Goal: Task Accomplishment & Management: Manage account settings

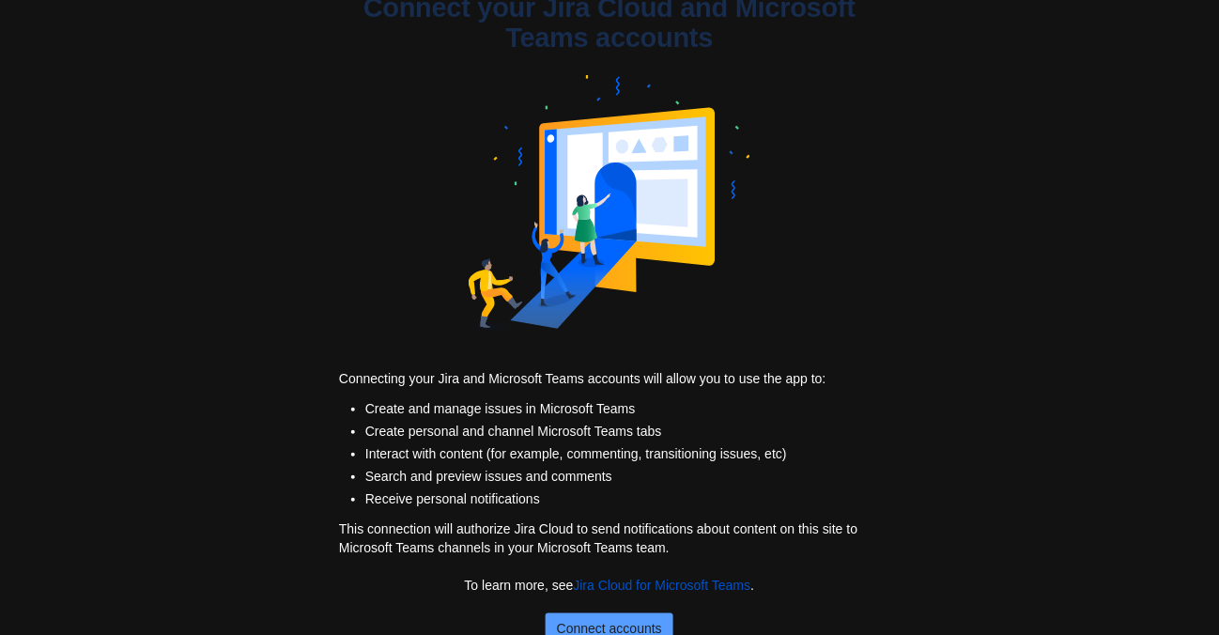
scroll to position [35, 0]
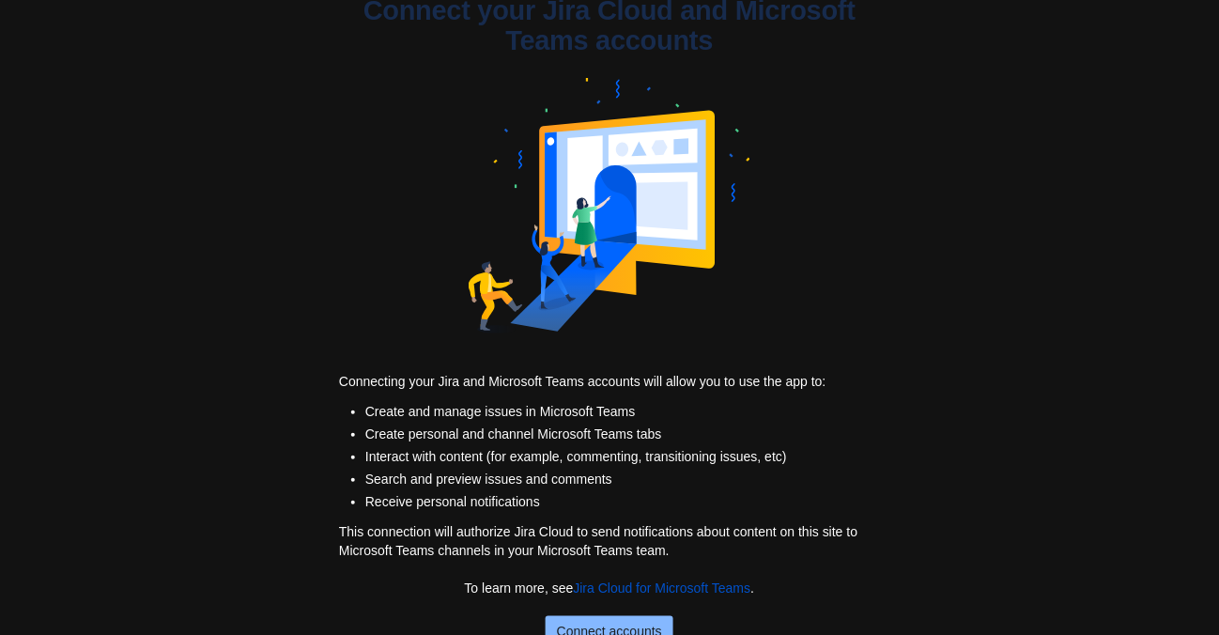
click at [572, 622] on span "Connect accounts" at bounding box center [609, 631] width 105 height 30
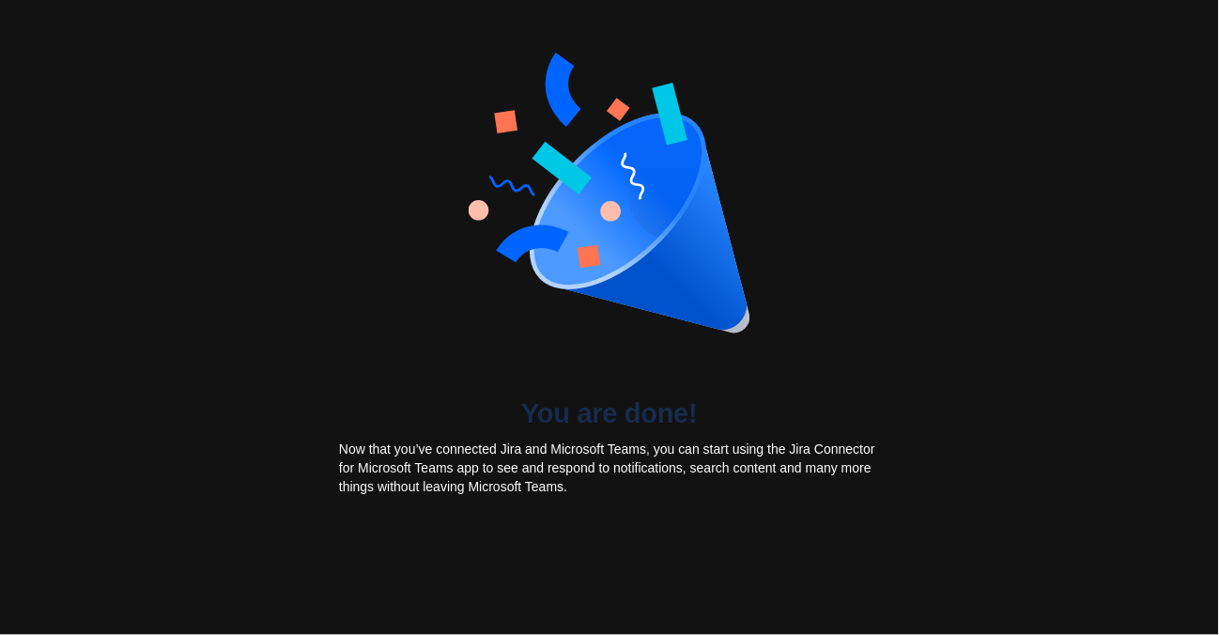
click at [652, 390] on div "You are done!" at bounding box center [609, 229] width 563 height 398
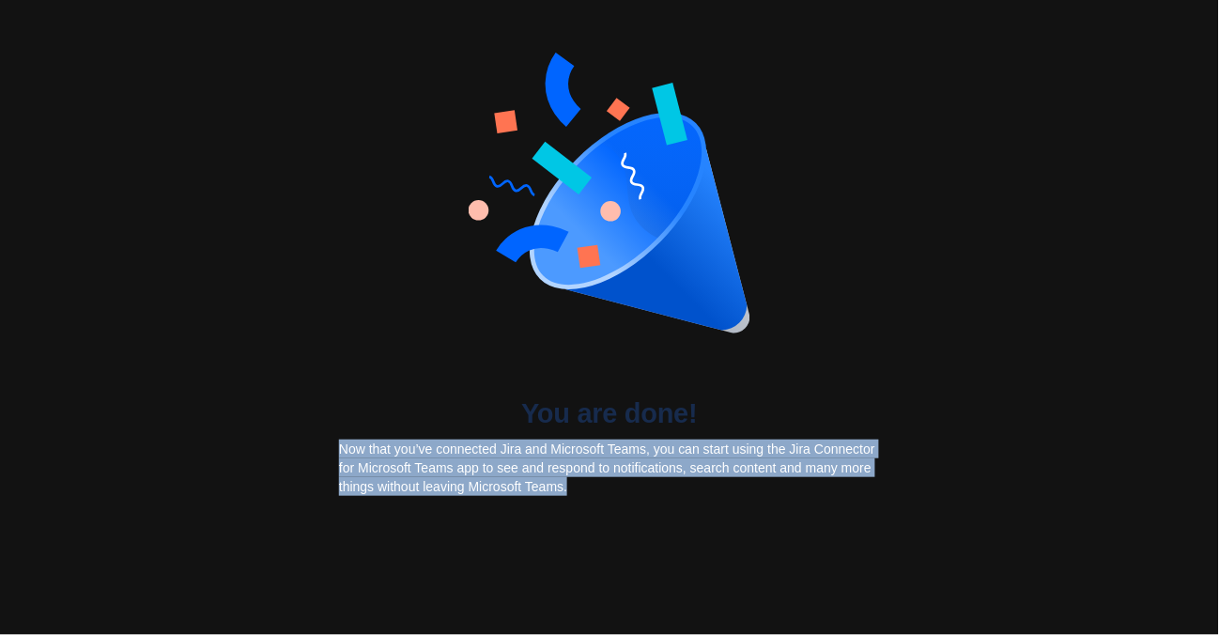
drag, startPoint x: 763, startPoint y: 486, endPoint x: 315, endPoint y: 434, distance: 451.0
click at [323, 439] on div "You are done! Now that you’ve connected Jira and Microsoft Teams, you can start…" at bounding box center [609, 253] width 1219 height 507
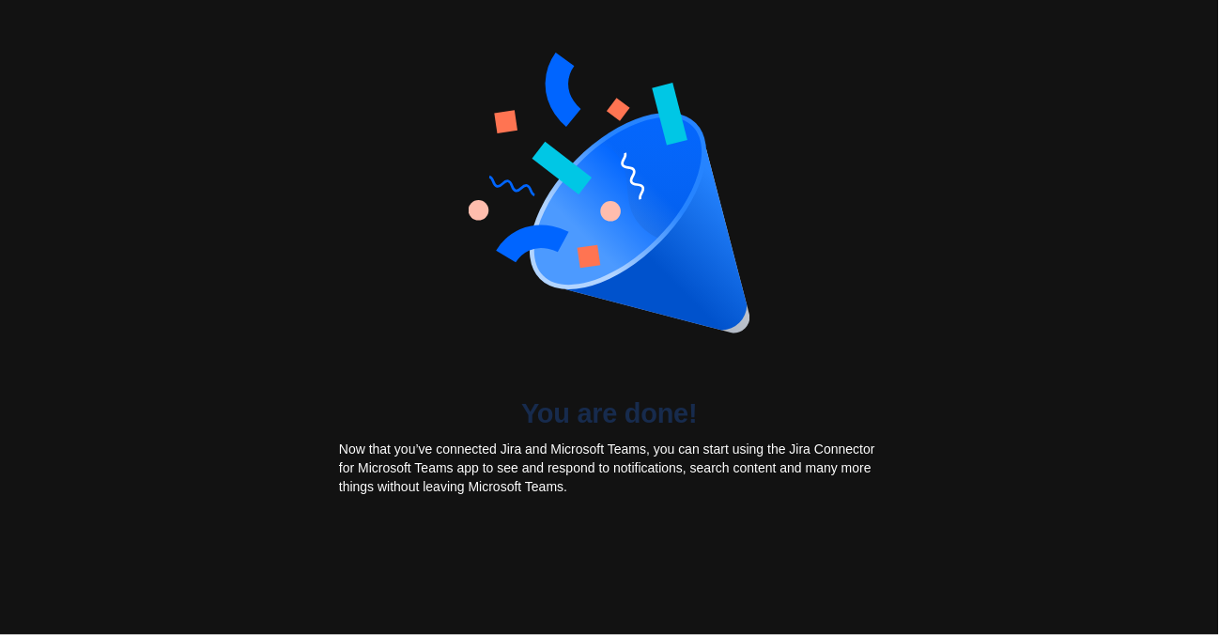
click at [298, 417] on div "You are done! Now that you’ve connected Jira and Microsoft Teams, you can start…" at bounding box center [609, 253] width 1219 height 507
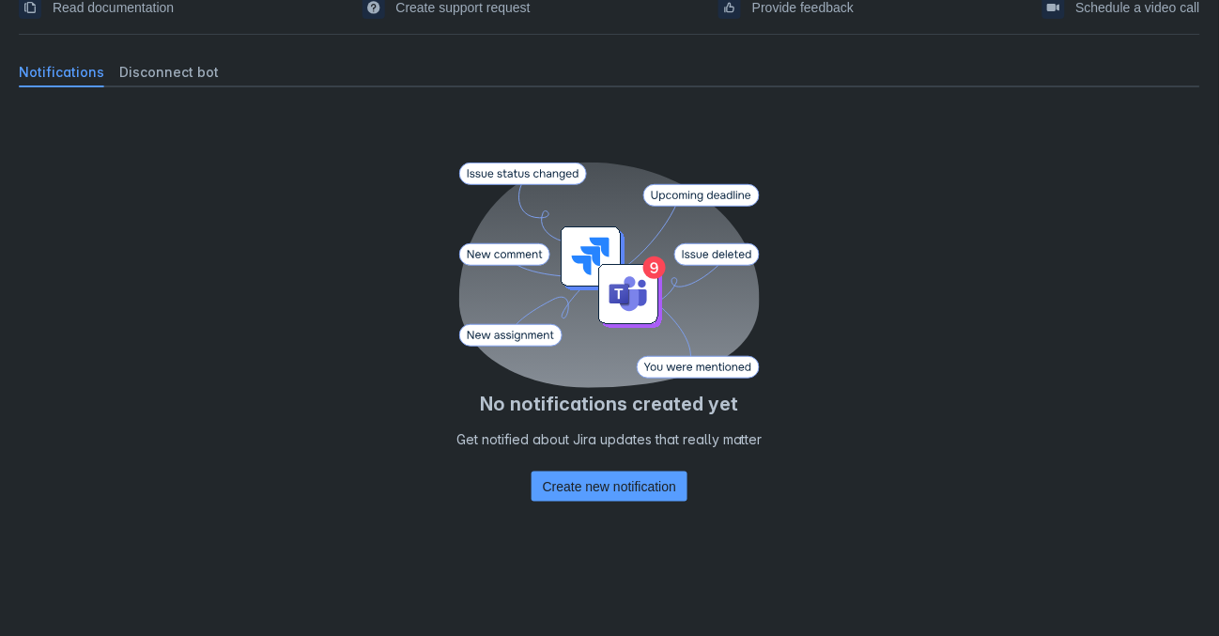
scroll to position [94, 0]
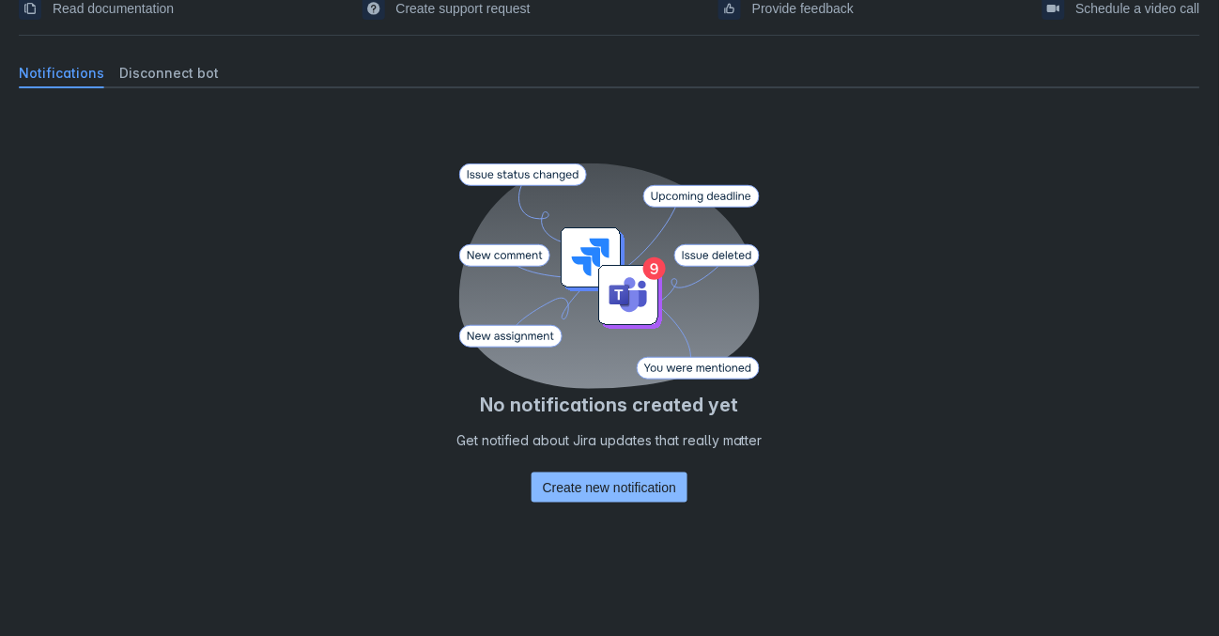
click at [585, 484] on span "Create new notification" at bounding box center [609, 487] width 133 height 30
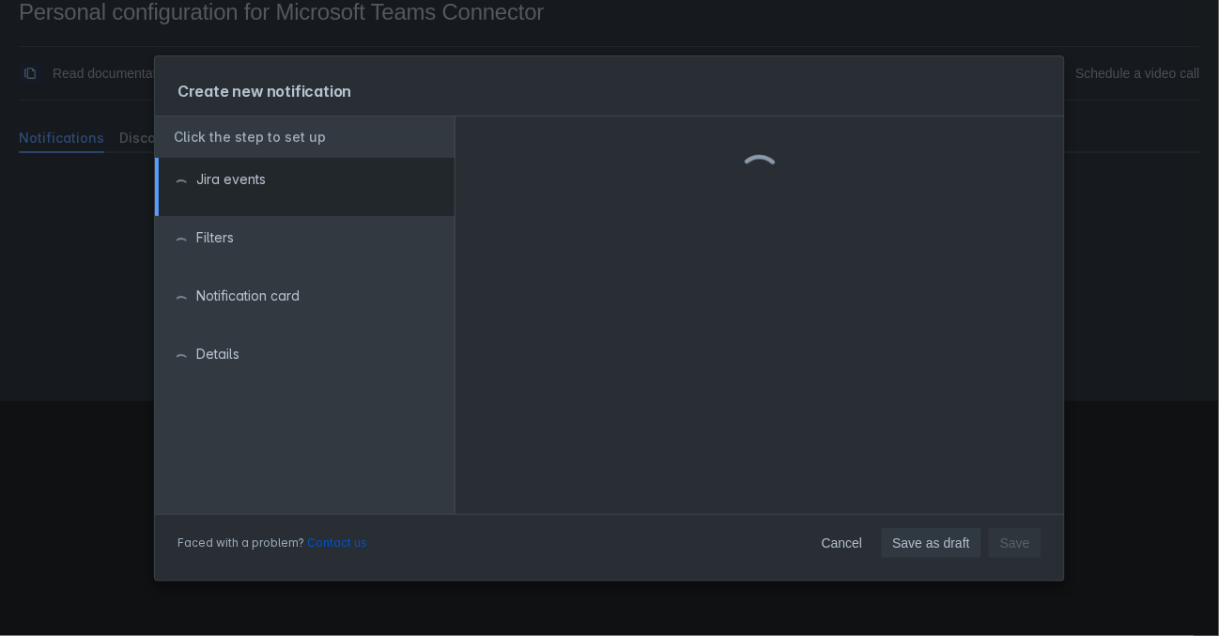
scroll to position [28, 0]
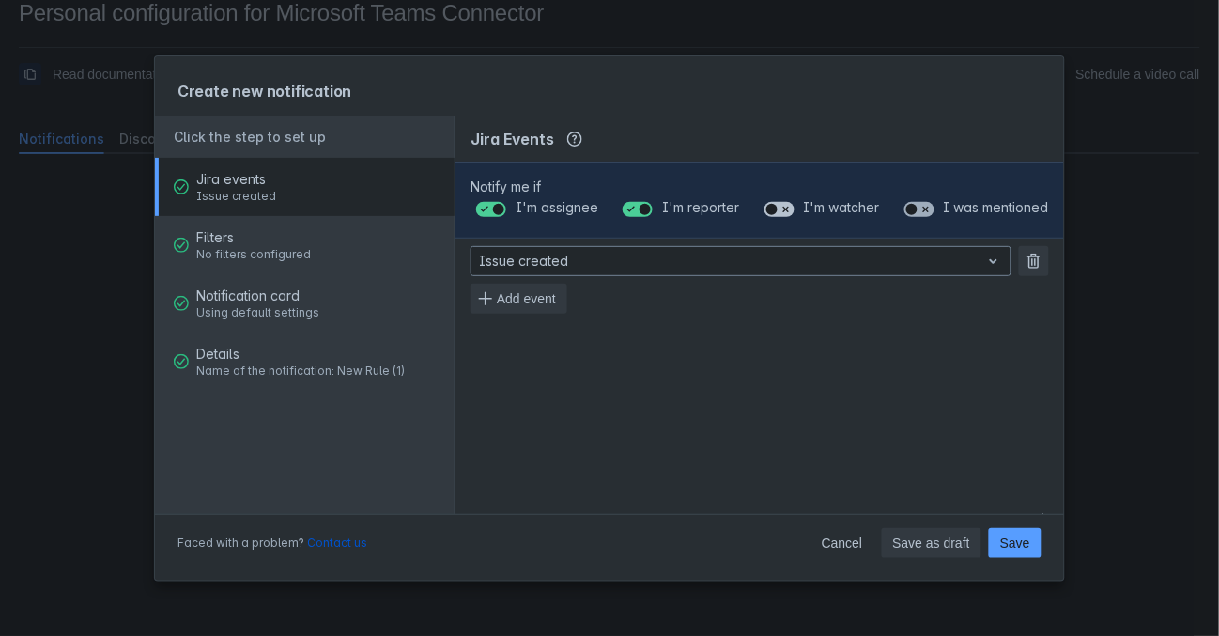
click at [787, 213] on span at bounding box center [785, 209] width 15 height 15
click at [777, 213] on input "checkbox" at bounding box center [770, 210] width 12 height 12
checkbox input "true"
click at [927, 204] on span at bounding box center [925, 209] width 15 height 15
click at [917, 204] on input "checkbox" at bounding box center [910, 210] width 12 height 12
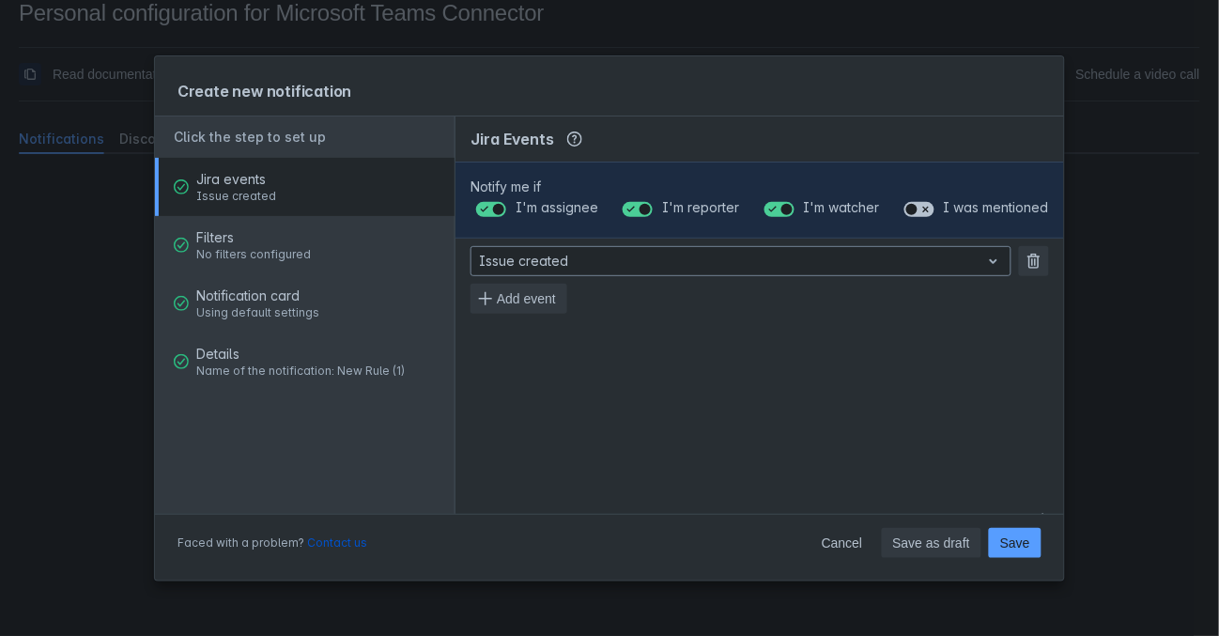
checkbox input "true"
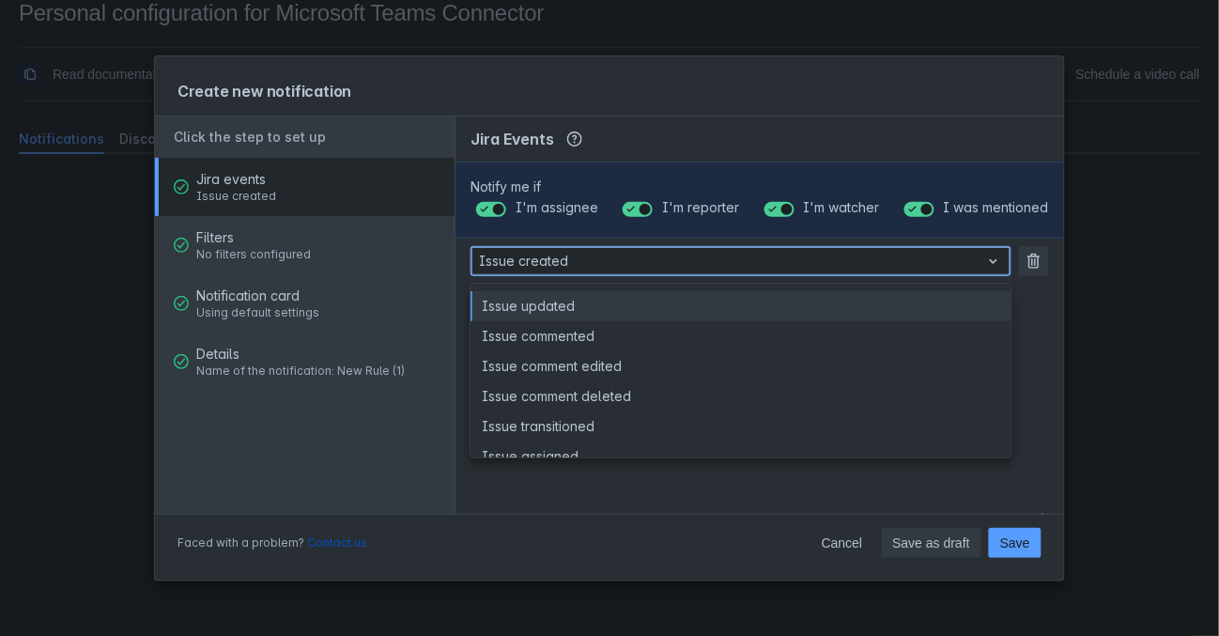
click at [765, 258] on div at bounding box center [726, 261] width 494 height 23
click at [760, 254] on div at bounding box center [726, 261] width 494 height 23
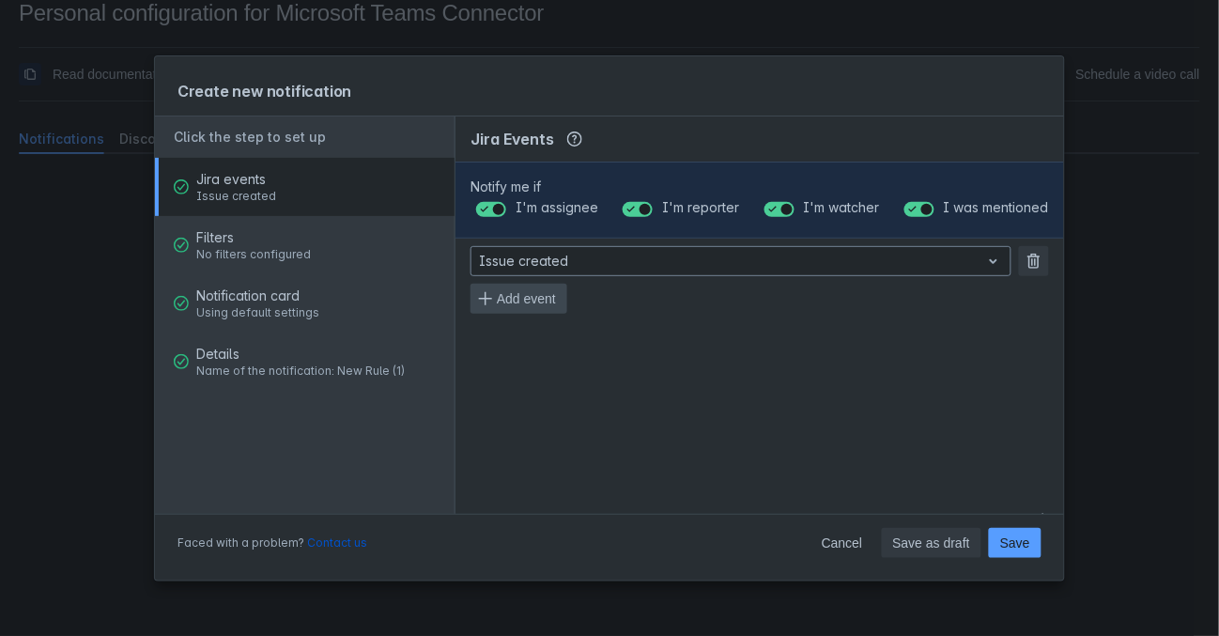
click at [516, 299] on span "Add event" at bounding box center [526, 299] width 59 height 30
click at [517, 335] on span "Add event" at bounding box center [526, 336] width 59 height 30
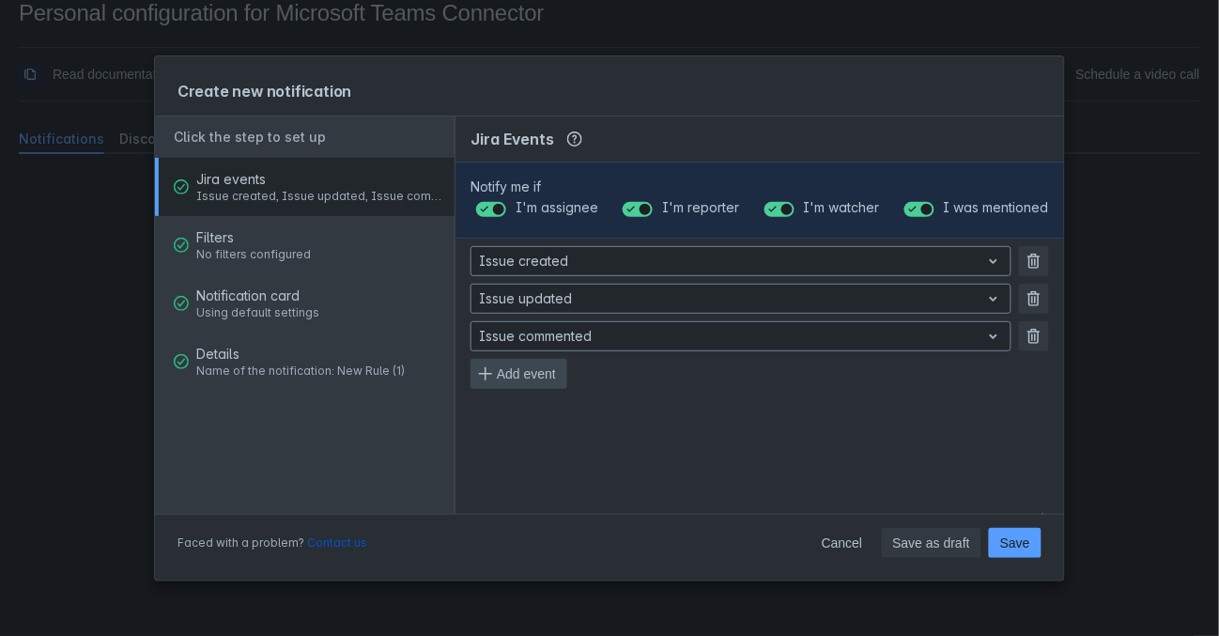
click at [514, 372] on span "Add event" at bounding box center [526, 374] width 59 height 30
click at [518, 409] on span "Add event" at bounding box center [526, 411] width 59 height 30
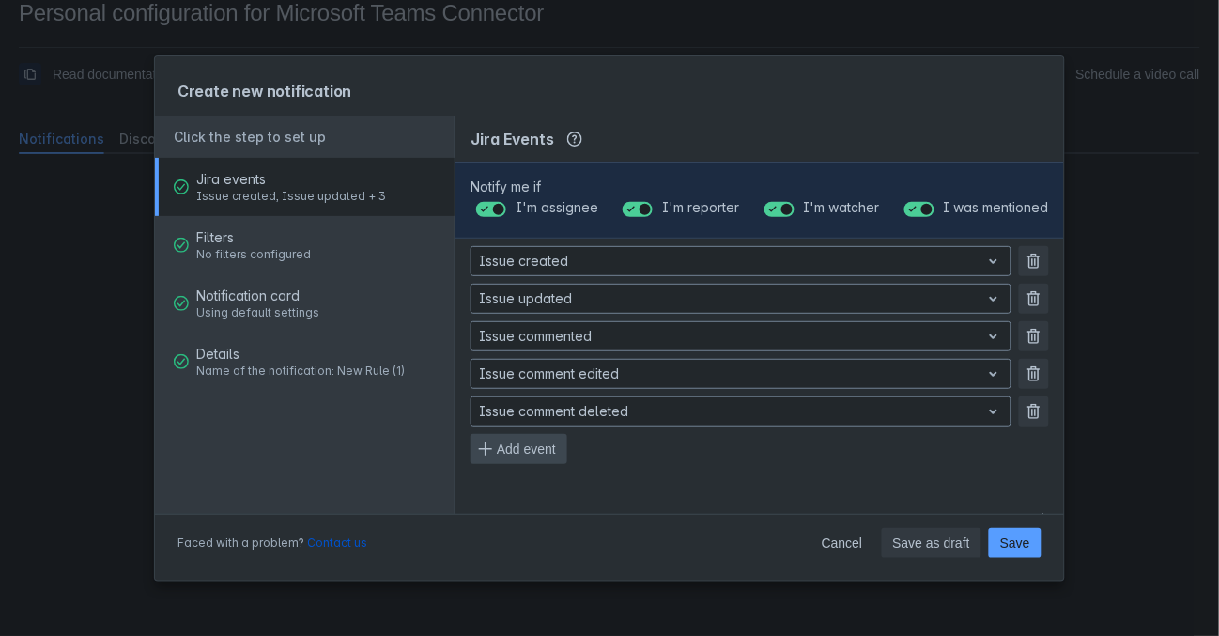
click at [529, 447] on span "Add event" at bounding box center [526, 449] width 59 height 30
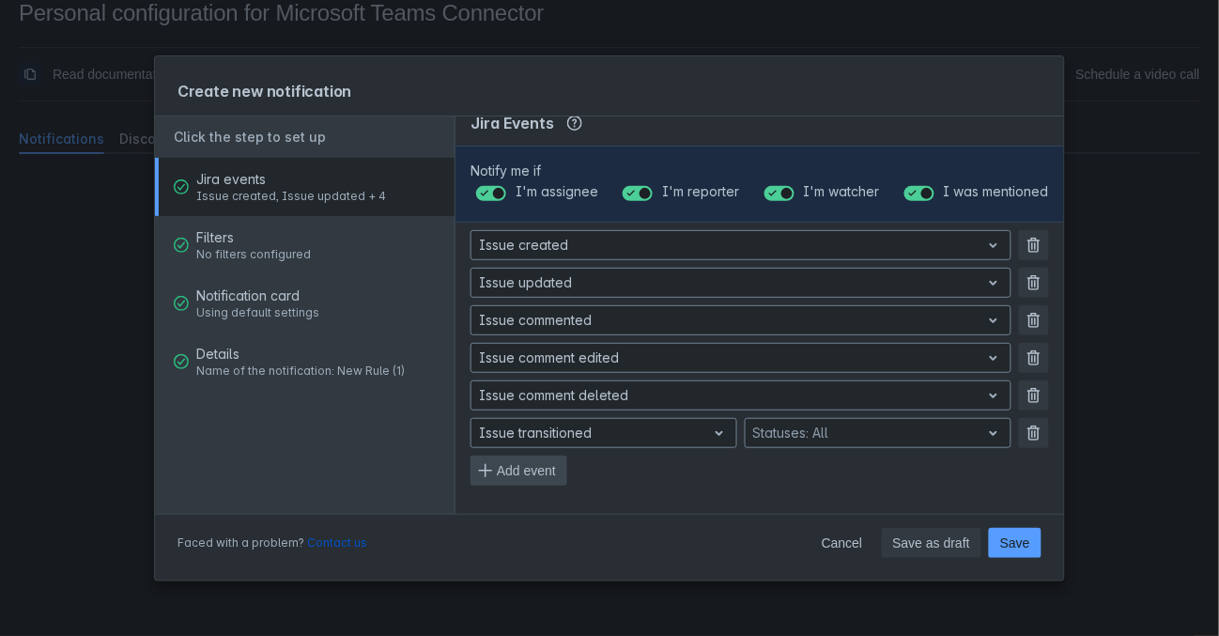
scroll to position [15, 0]
click at [533, 470] on span "Add event" at bounding box center [526, 471] width 59 height 30
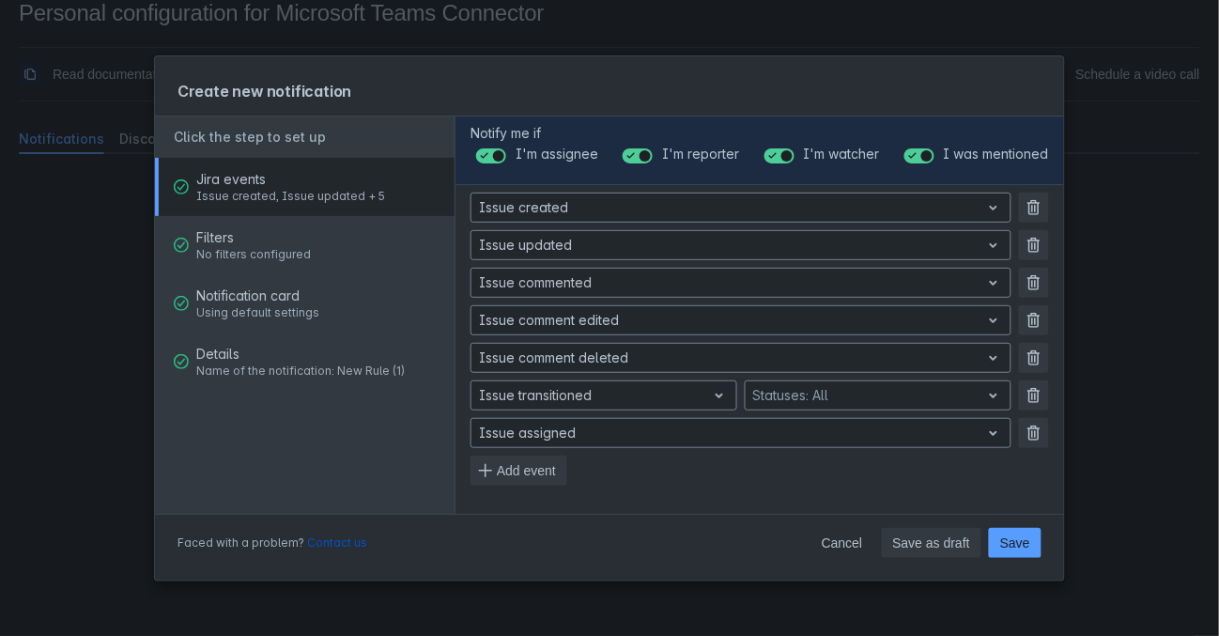
scroll to position [53, 0]
click at [515, 471] on span "Add event" at bounding box center [526, 471] width 59 height 30
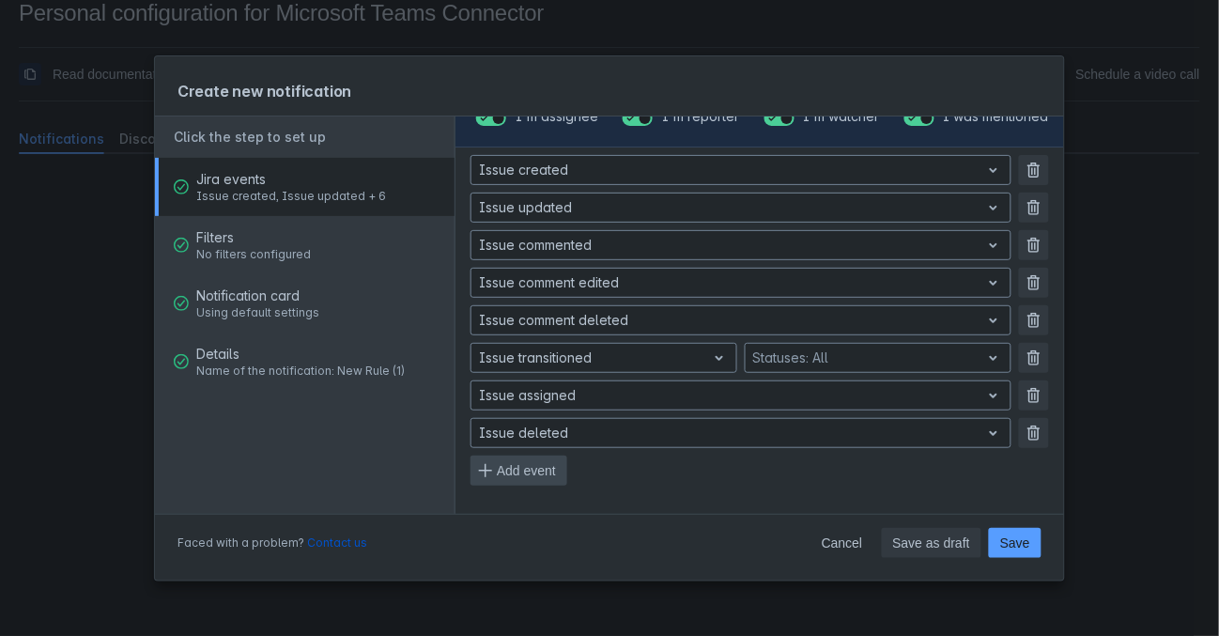
scroll to position [90, 0]
click at [506, 468] on span "Add event" at bounding box center [526, 471] width 59 height 30
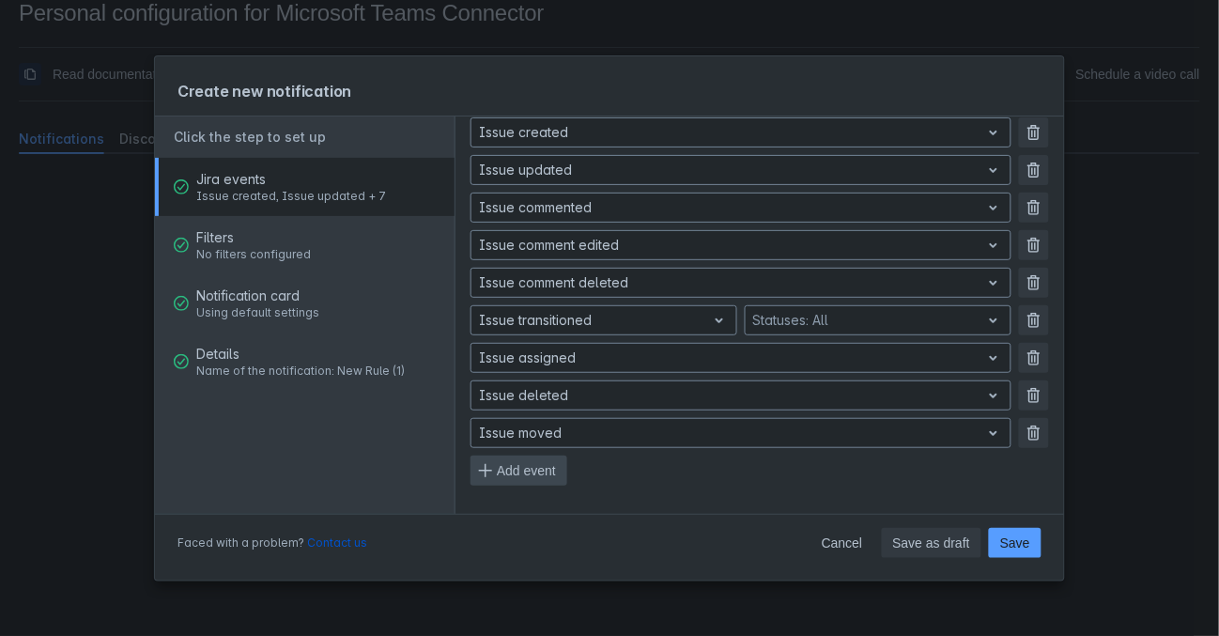
scroll to position [128, 0]
click at [490, 470] on span "button" at bounding box center [485, 471] width 15 height 15
click at [508, 471] on span "Add event" at bounding box center [526, 471] width 59 height 30
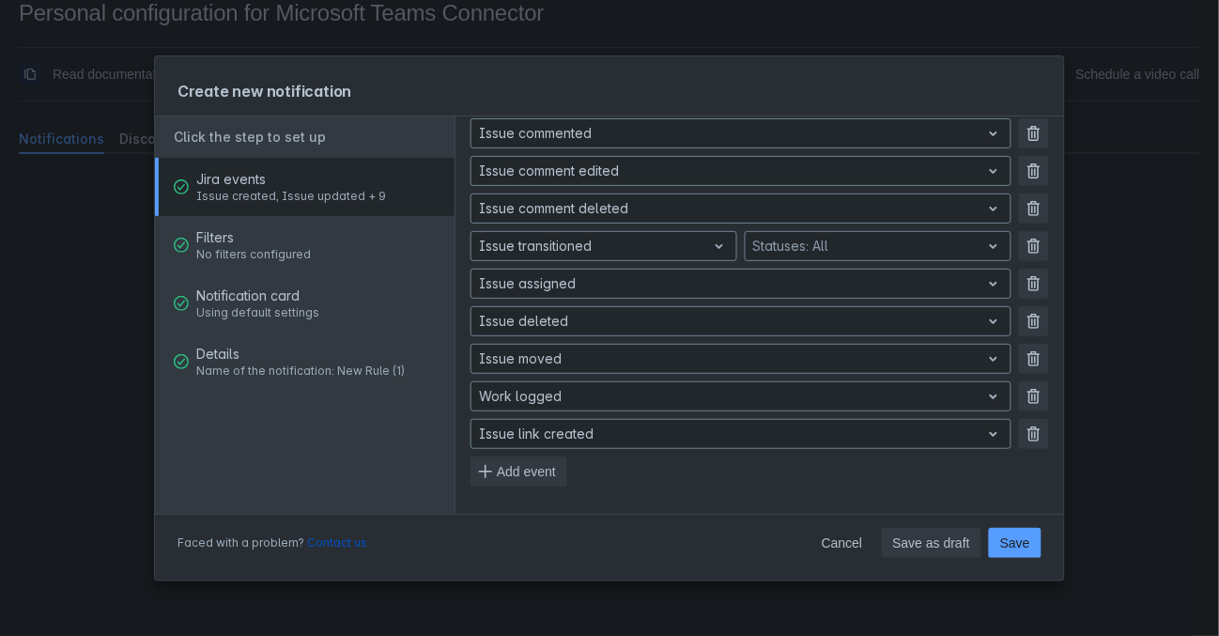
scroll to position [202, 0]
click at [497, 471] on span "Add event" at bounding box center [526, 472] width 59 height 30
click at [1035, 435] on span "button" at bounding box center [1033, 434] width 15 height 15
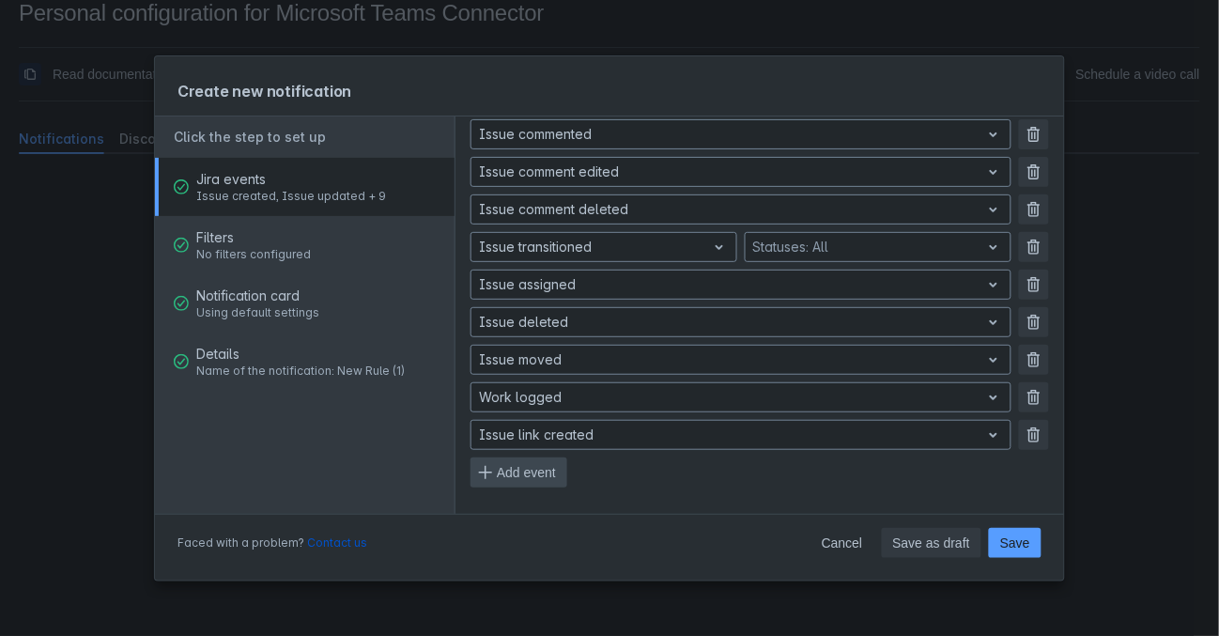
click at [506, 469] on span "Add event" at bounding box center [526, 472] width 59 height 30
click at [1026, 434] on span "button" at bounding box center [1033, 434] width 15 height 15
click at [548, 474] on span "Add event" at bounding box center [526, 472] width 59 height 30
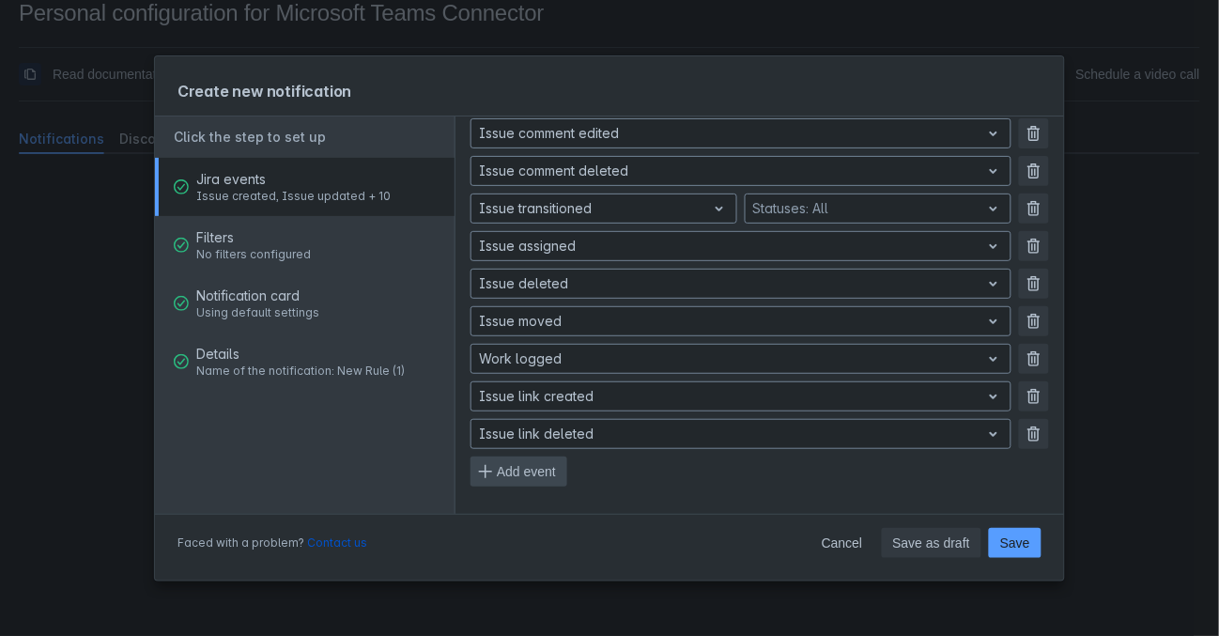
scroll to position [239, 0]
click at [523, 470] on span "Add event" at bounding box center [526, 472] width 59 height 30
click at [549, 473] on span "Add event" at bounding box center [526, 472] width 59 height 30
click at [533, 469] on span "Add event" at bounding box center [526, 472] width 59 height 30
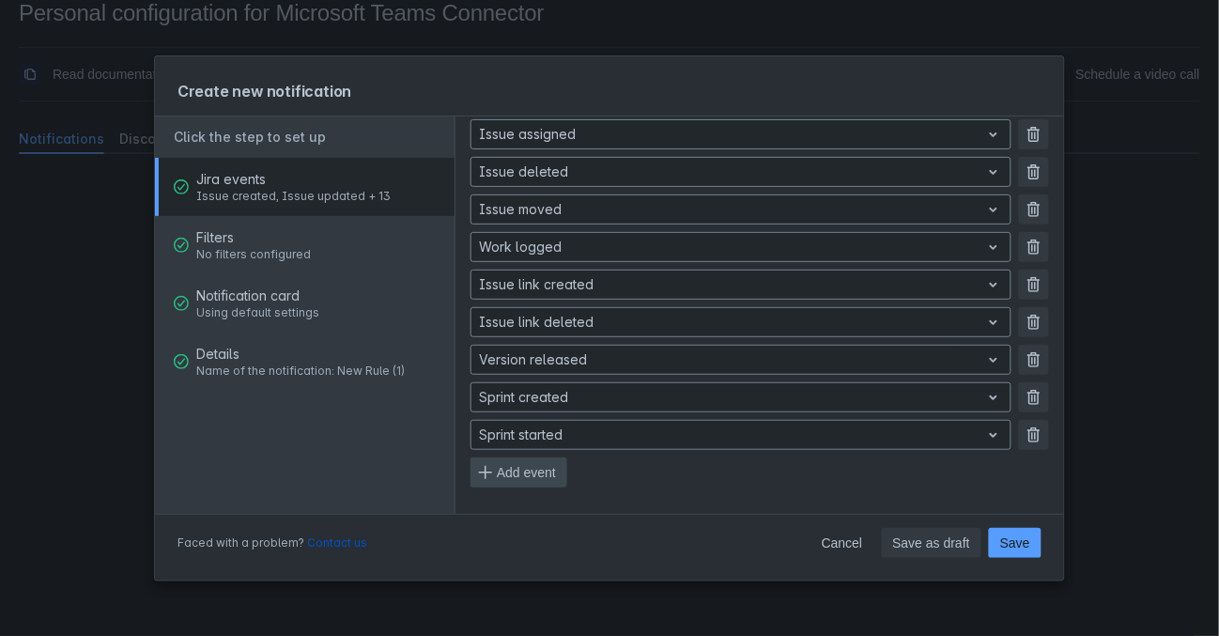
click at [508, 465] on span "Add event" at bounding box center [526, 472] width 59 height 30
click at [530, 476] on span "Add event" at bounding box center [526, 472] width 59 height 30
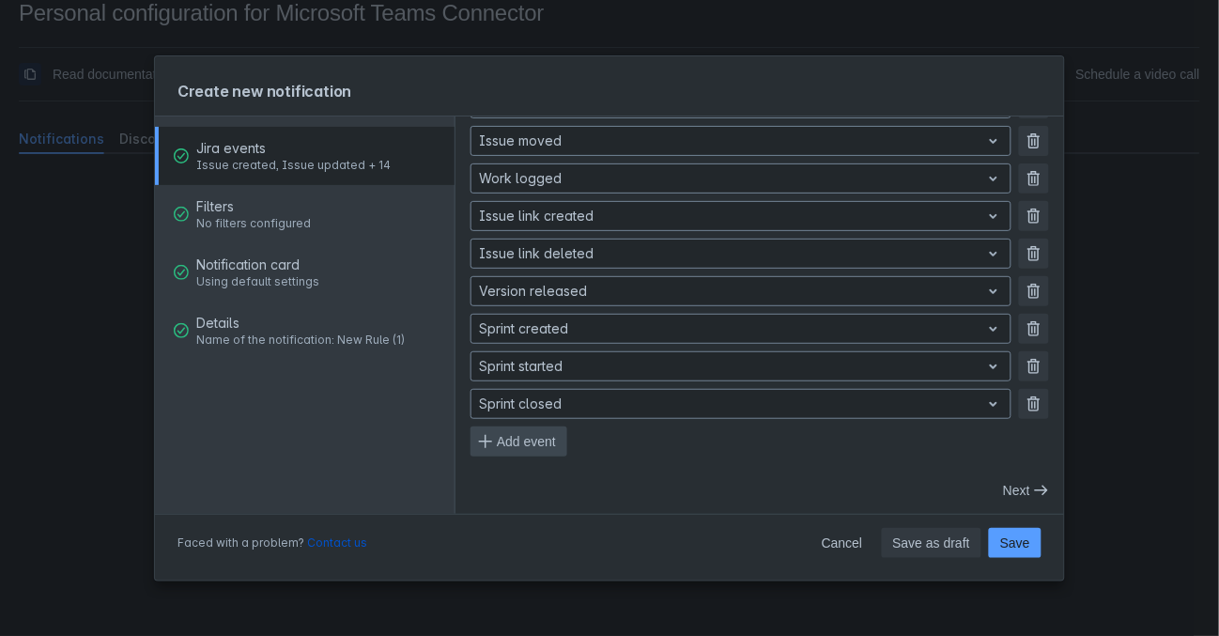
scroll to position [30, 0]
click at [503, 437] on span "Add event" at bounding box center [526, 442] width 59 height 30
click at [1029, 401] on span "button" at bounding box center [1033, 404] width 15 height 15
click at [1030, 401] on span "button" at bounding box center [1033, 404] width 15 height 15
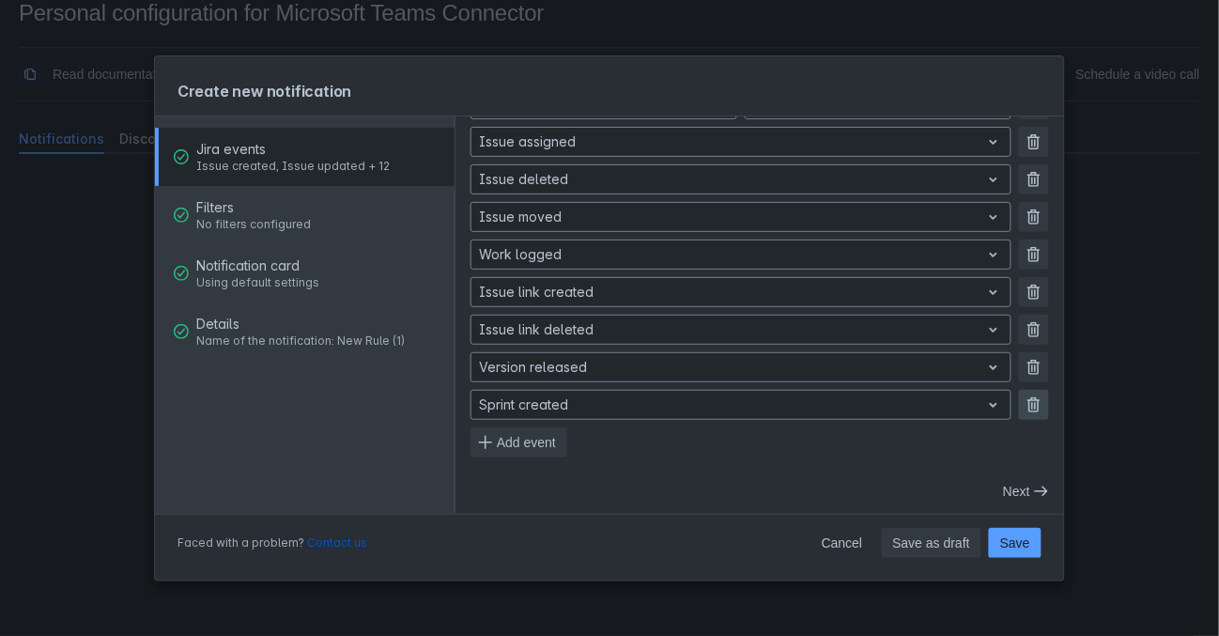
click at [1030, 401] on span "button" at bounding box center [1033, 404] width 15 height 15
click at [1027, 489] on span "Next" at bounding box center [1016, 491] width 27 height 30
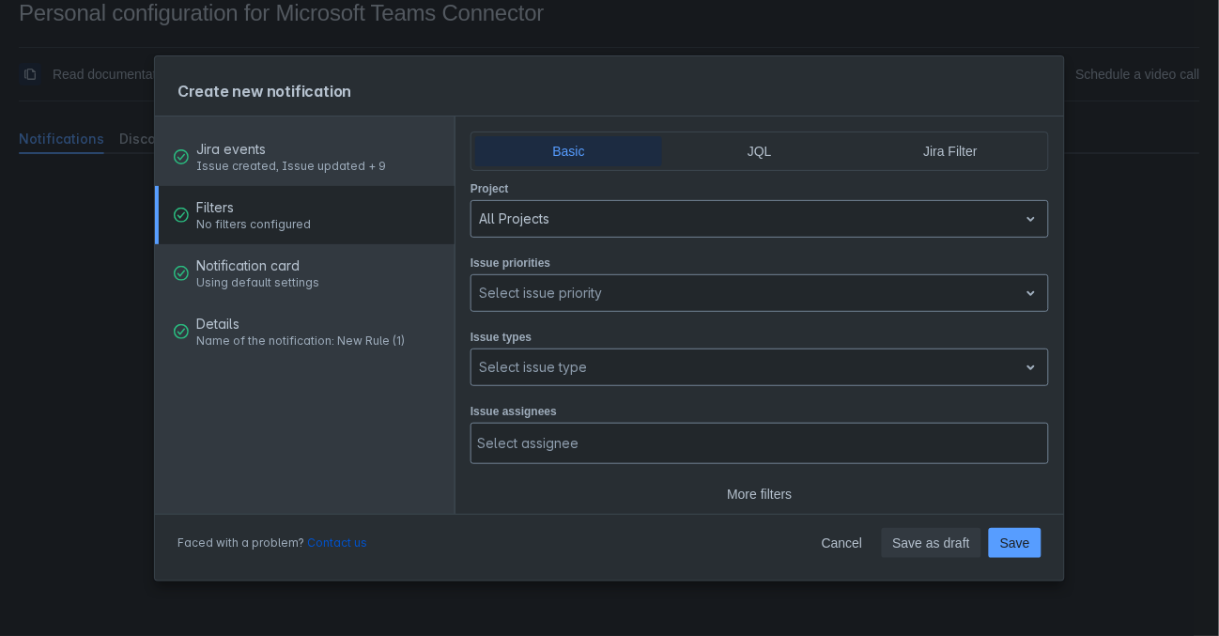
scroll to position [0, 0]
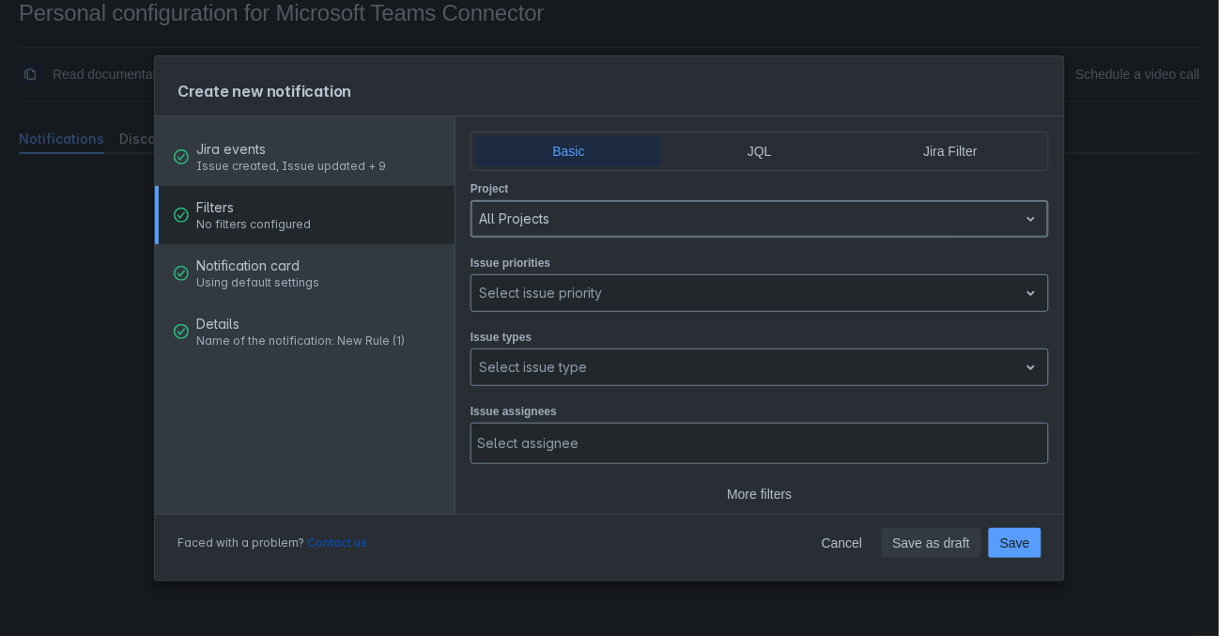
click at [686, 213] on div at bounding box center [745, 219] width 532 height 23
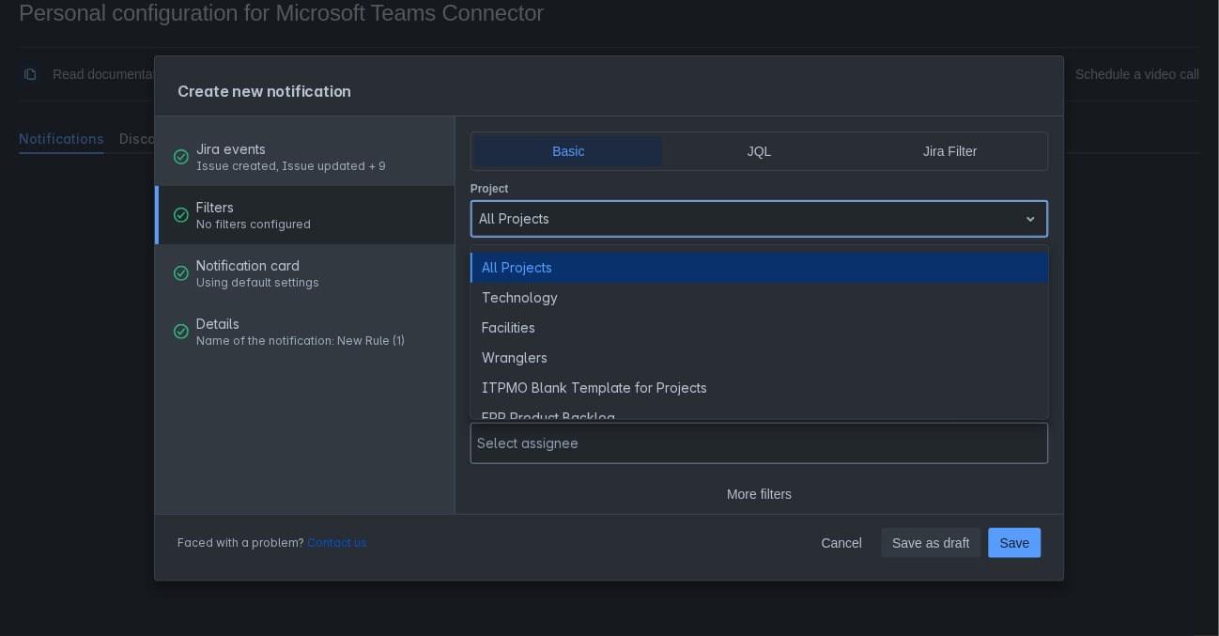
click at [693, 208] on div at bounding box center [745, 219] width 532 height 23
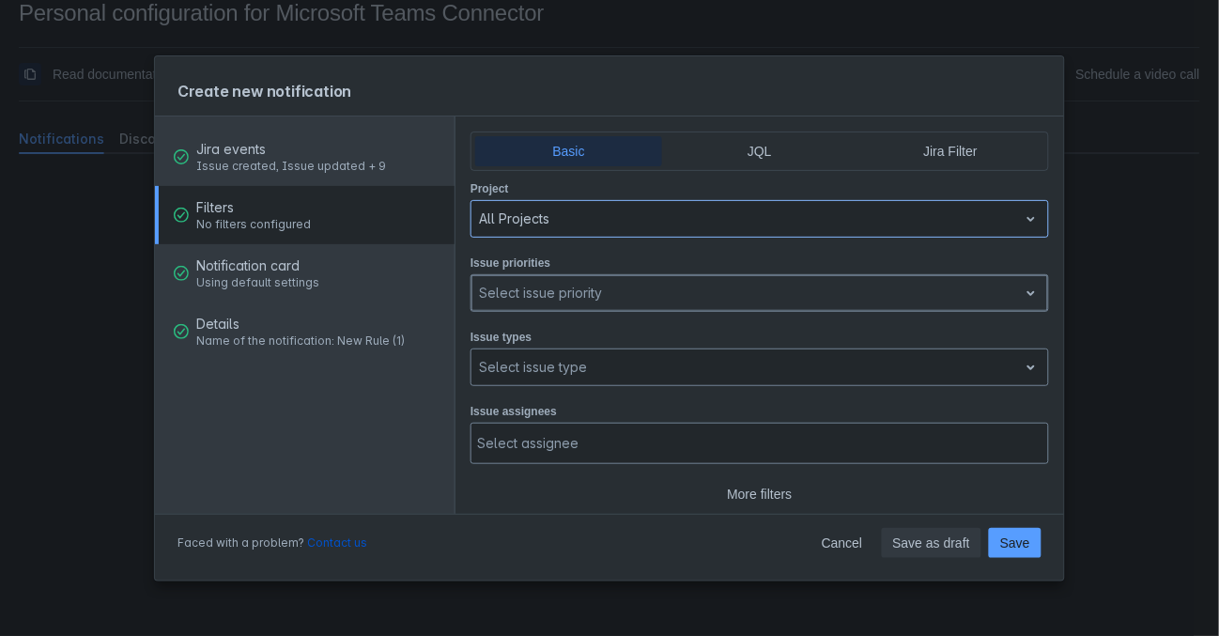
click at [643, 285] on div at bounding box center [745, 293] width 532 height 23
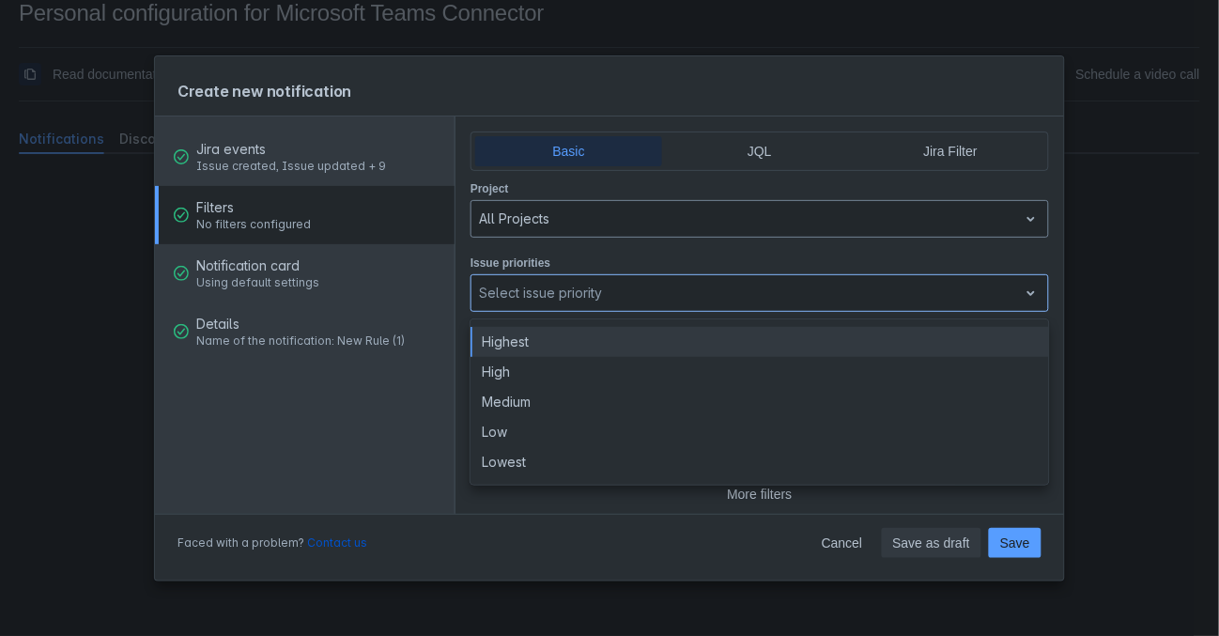
click at [643, 239] on div "Project All Projects Issue priorities Highest not selected, (1 of 5), completio…" at bounding box center [759, 343] width 578 height 331
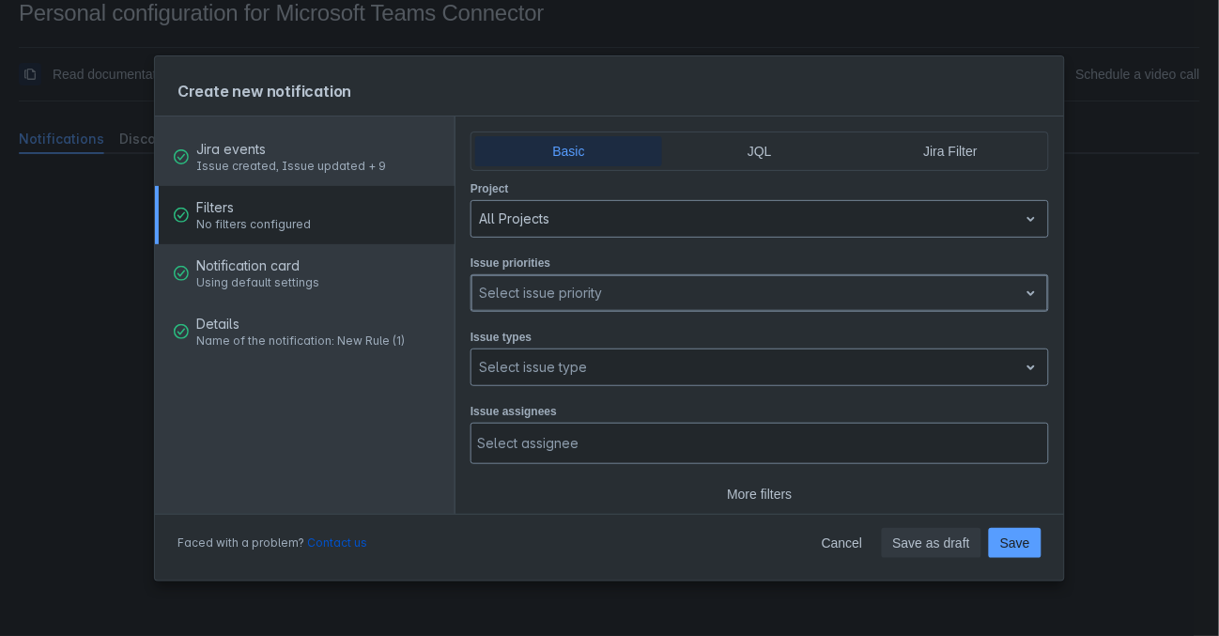
click at [627, 289] on div at bounding box center [745, 293] width 532 height 23
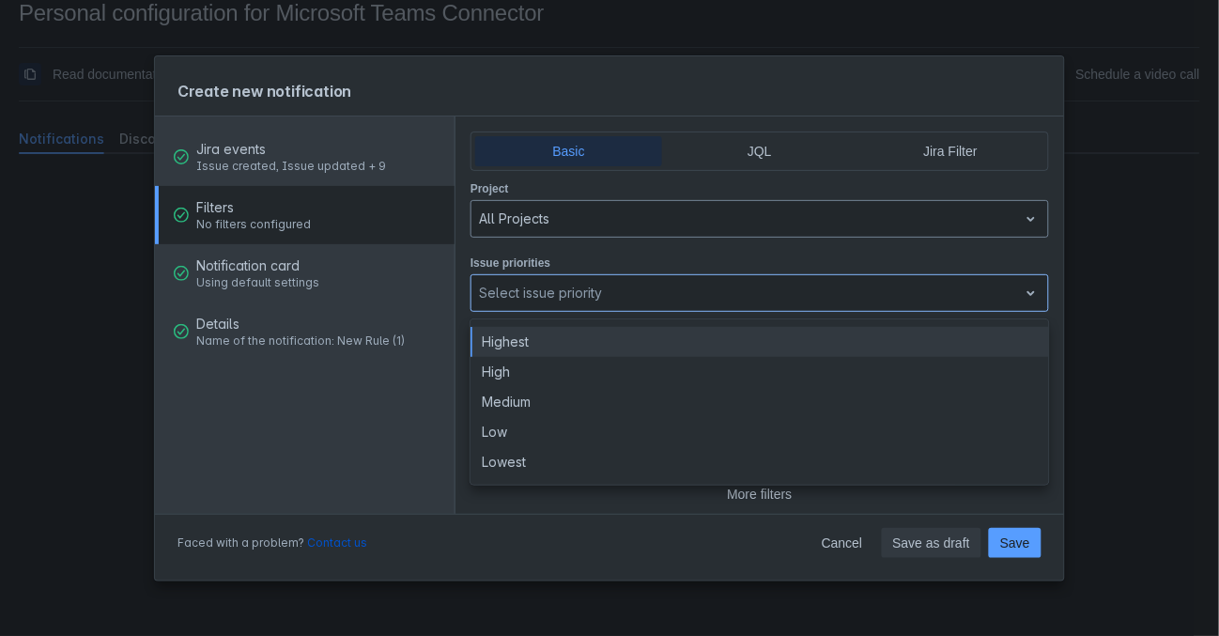
click at [624, 253] on div "Issue priorities Highest not selected, (1 of 5), completion selected 5 results …" at bounding box center [759, 282] width 578 height 59
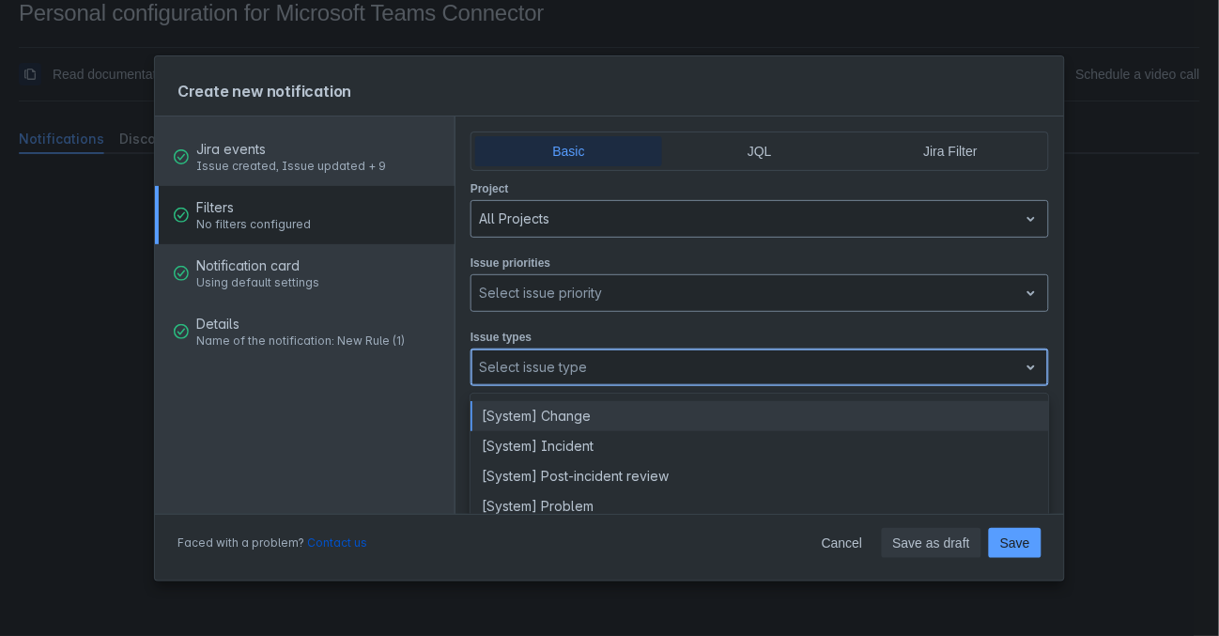
click at [574, 360] on div at bounding box center [745, 367] width 532 height 23
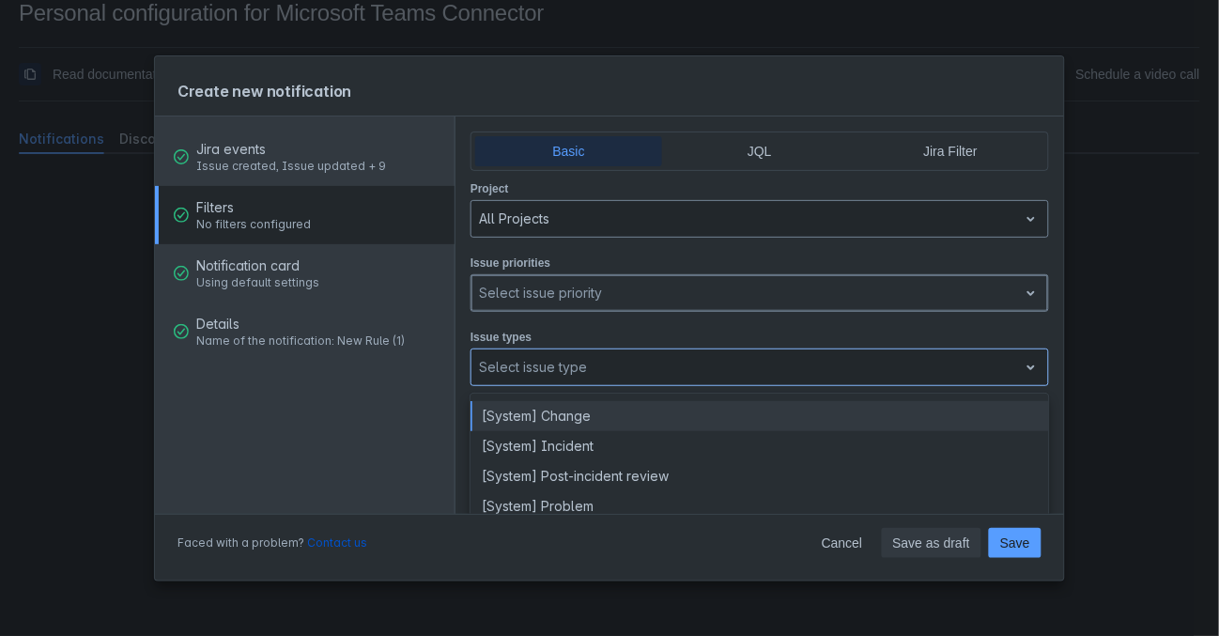
click at [578, 283] on div at bounding box center [745, 293] width 532 height 23
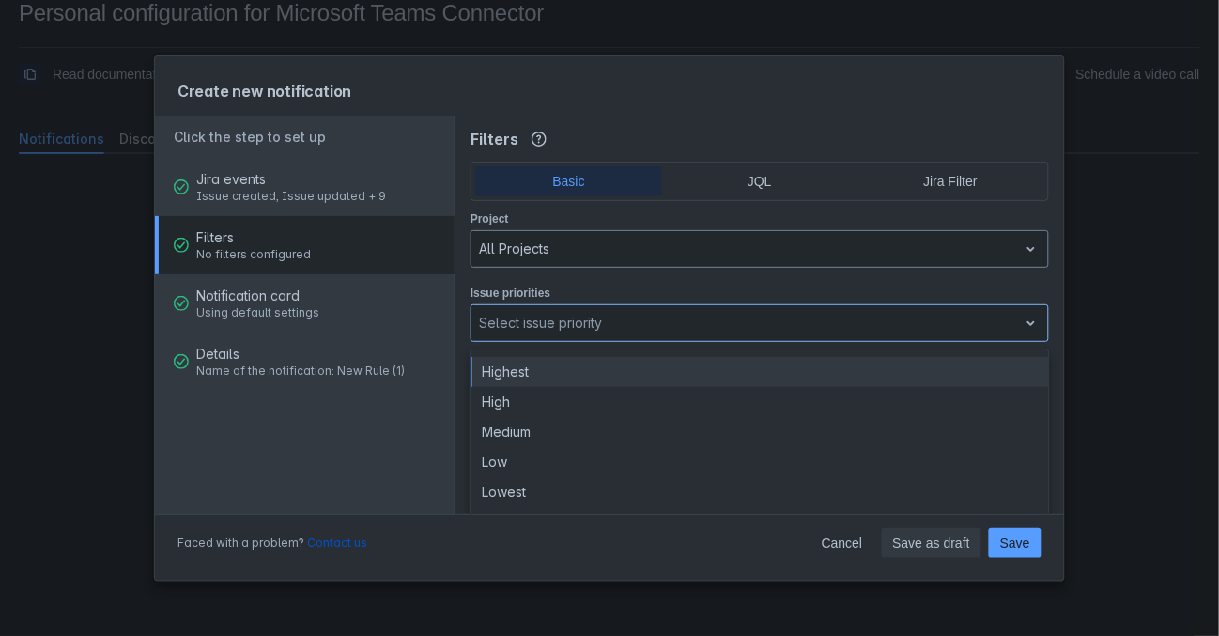
click at [547, 285] on label "Issue priorities" at bounding box center [510, 292] width 80 height 15
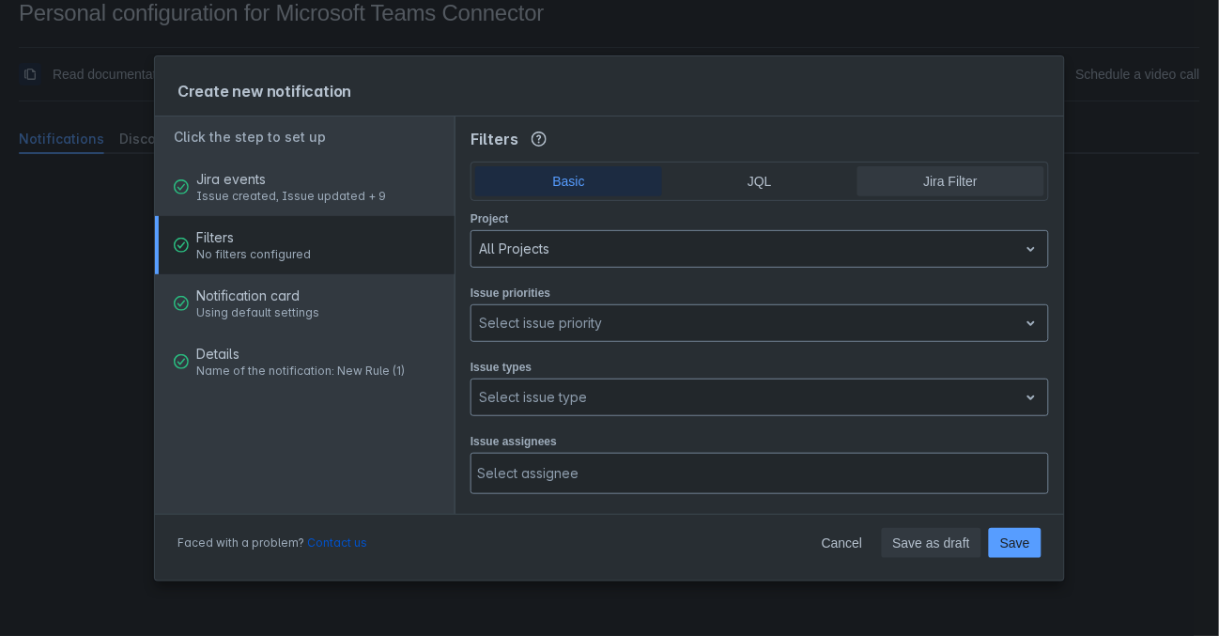
click at [947, 190] on span "Jira Filter" at bounding box center [951, 181] width 164 height 30
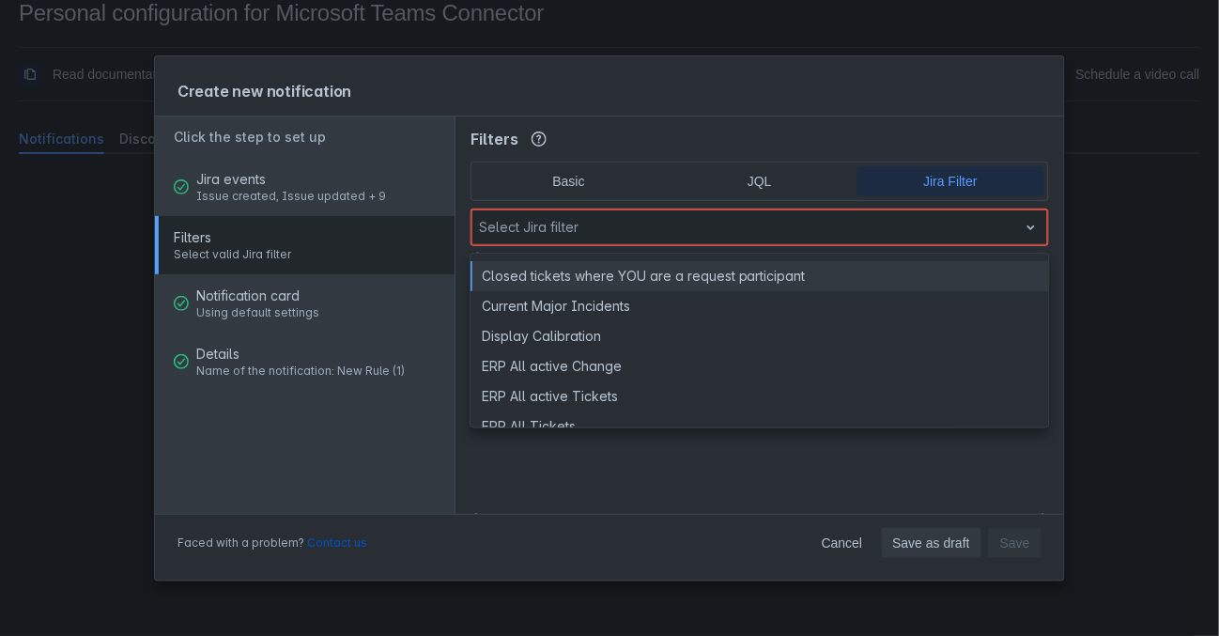
click at [679, 233] on div at bounding box center [745, 227] width 532 height 23
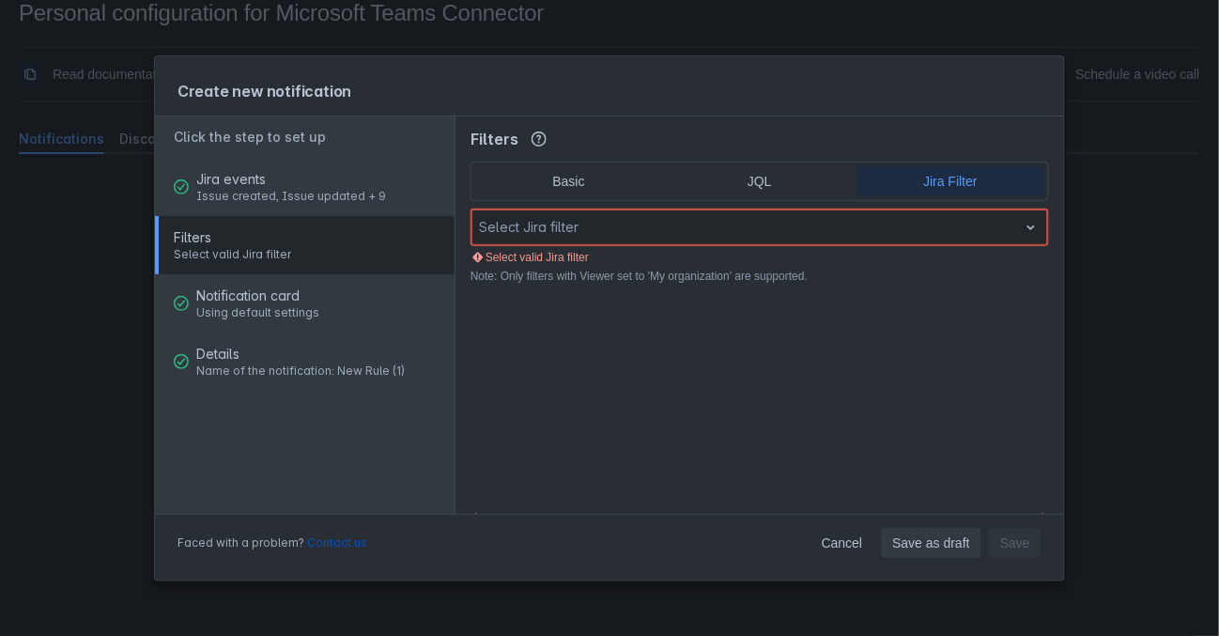
click at [529, 493] on div "Prev Next" at bounding box center [759, 518] width 609 height 53
click at [575, 177] on span "Basic" at bounding box center [568, 181] width 164 height 30
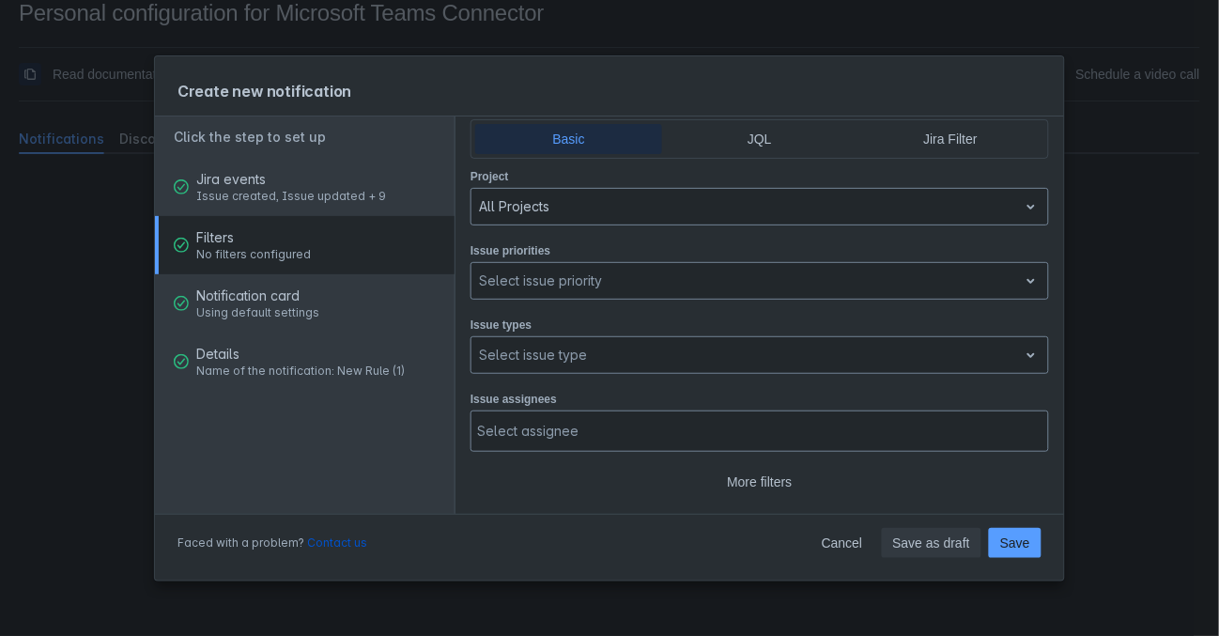
scroll to position [41, 0]
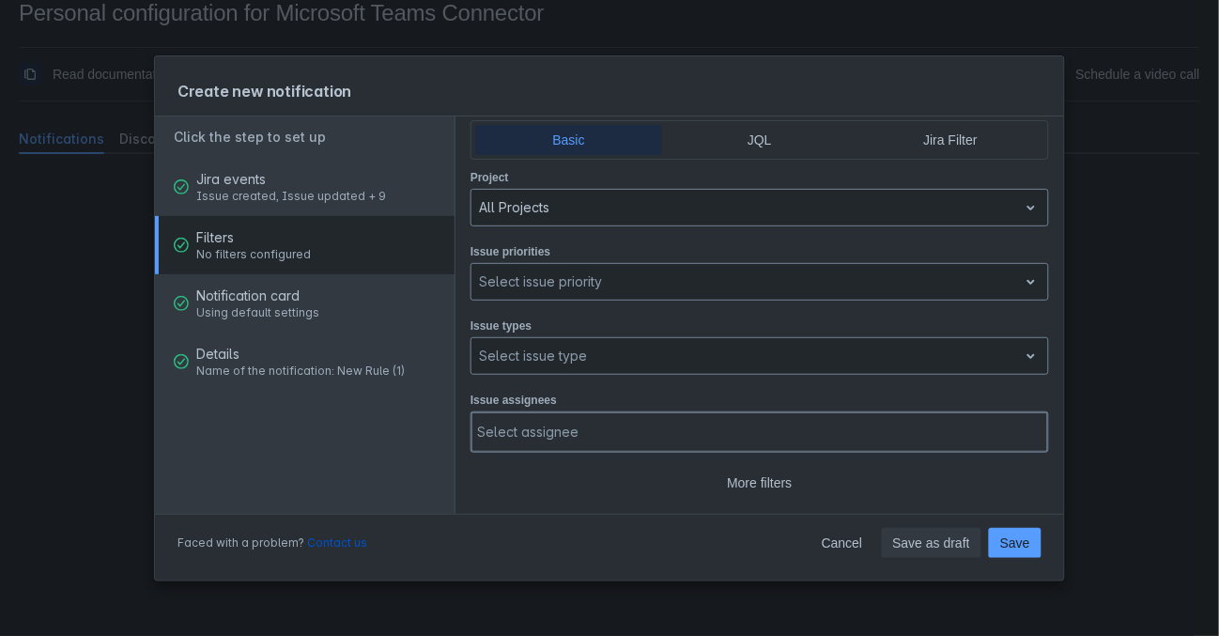
click at [784, 431] on div at bounding box center [758, 432] width 562 height 19
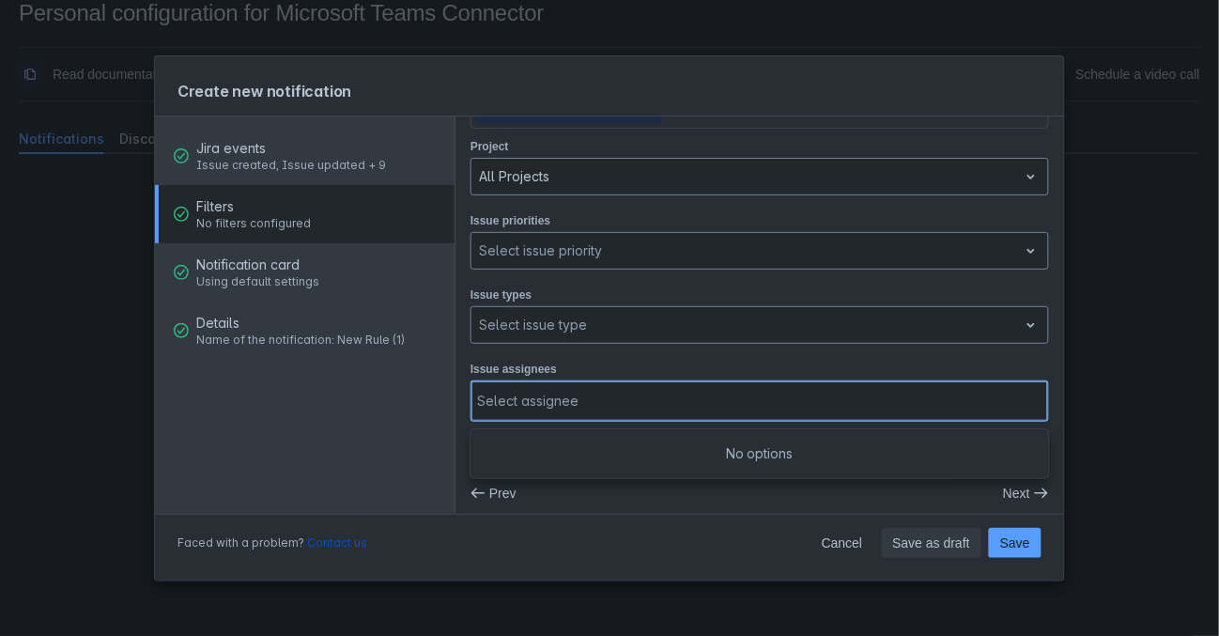
scroll to position [30, 0]
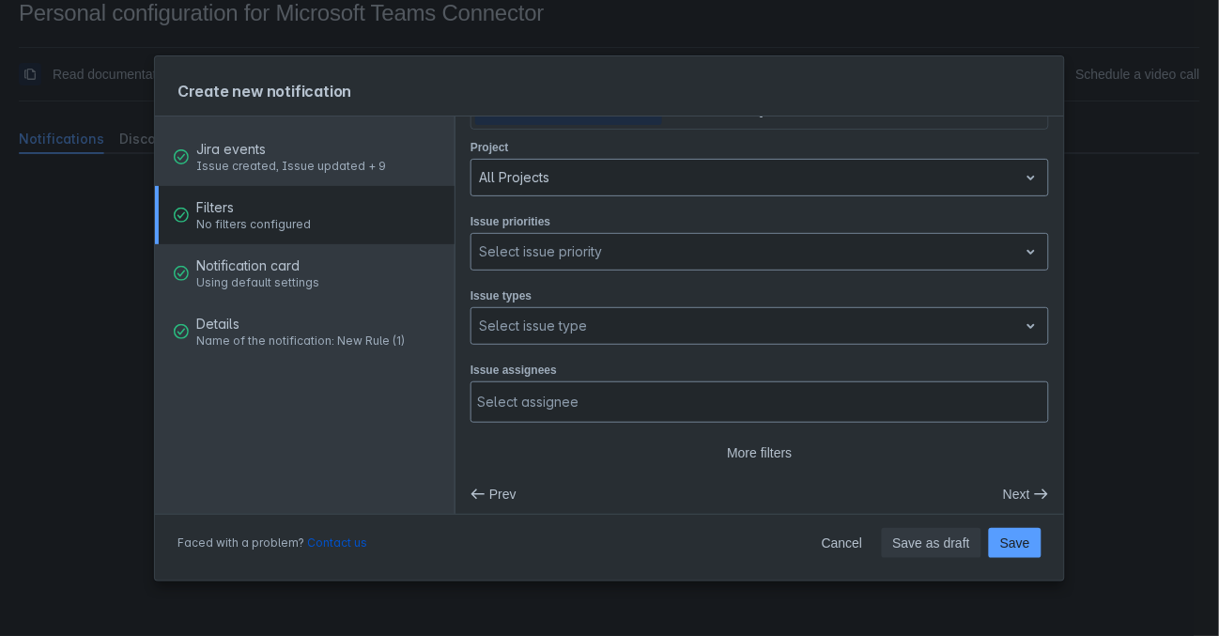
click at [717, 363] on div "Issue assignees Select assignee" at bounding box center [759, 391] width 578 height 63
click at [1018, 486] on span "Next" at bounding box center [1016, 494] width 27 height 30
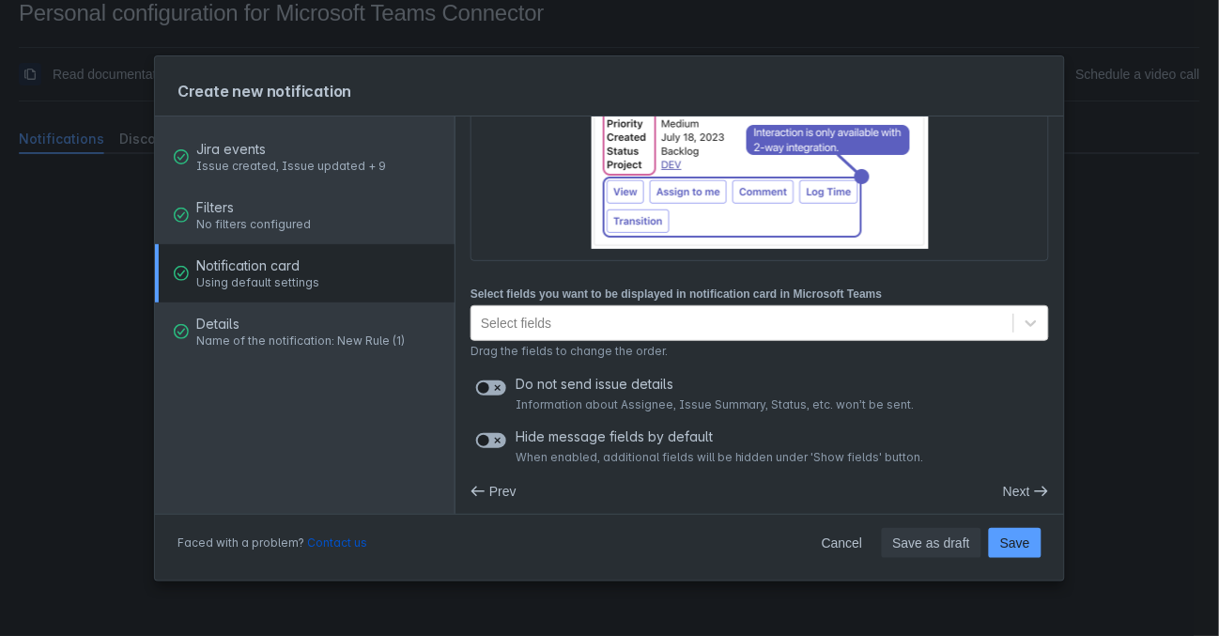
scroll to position [222, 0]
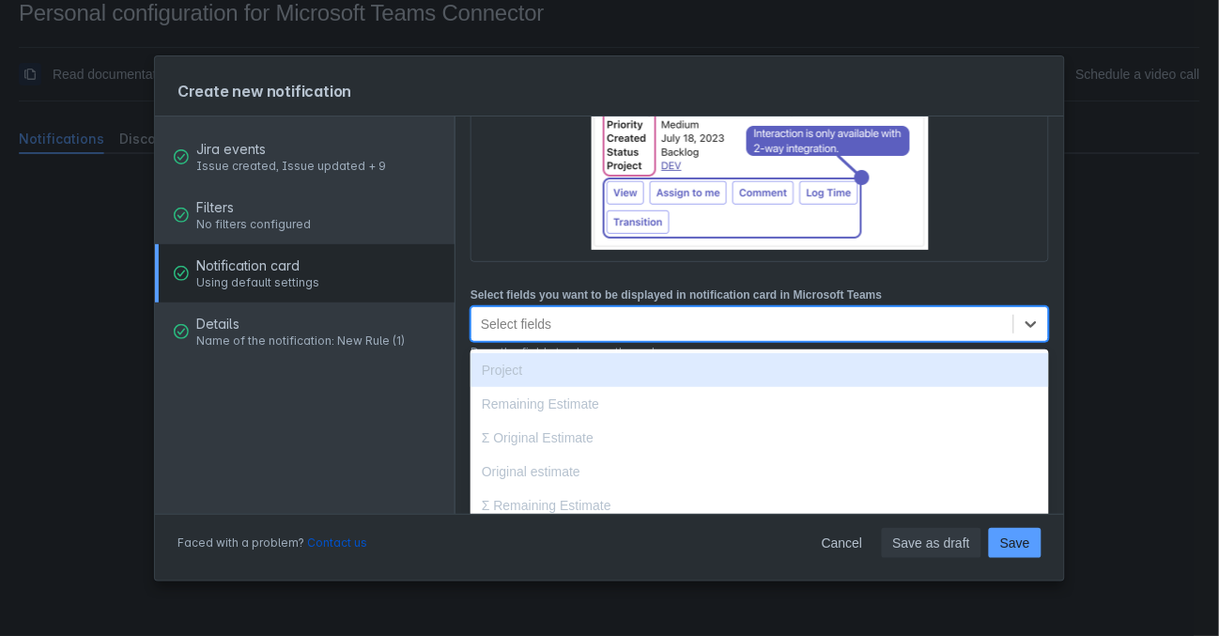
click at [608, 317] on div "Select fields" at bounding box center [742, 324] width 542 height 30
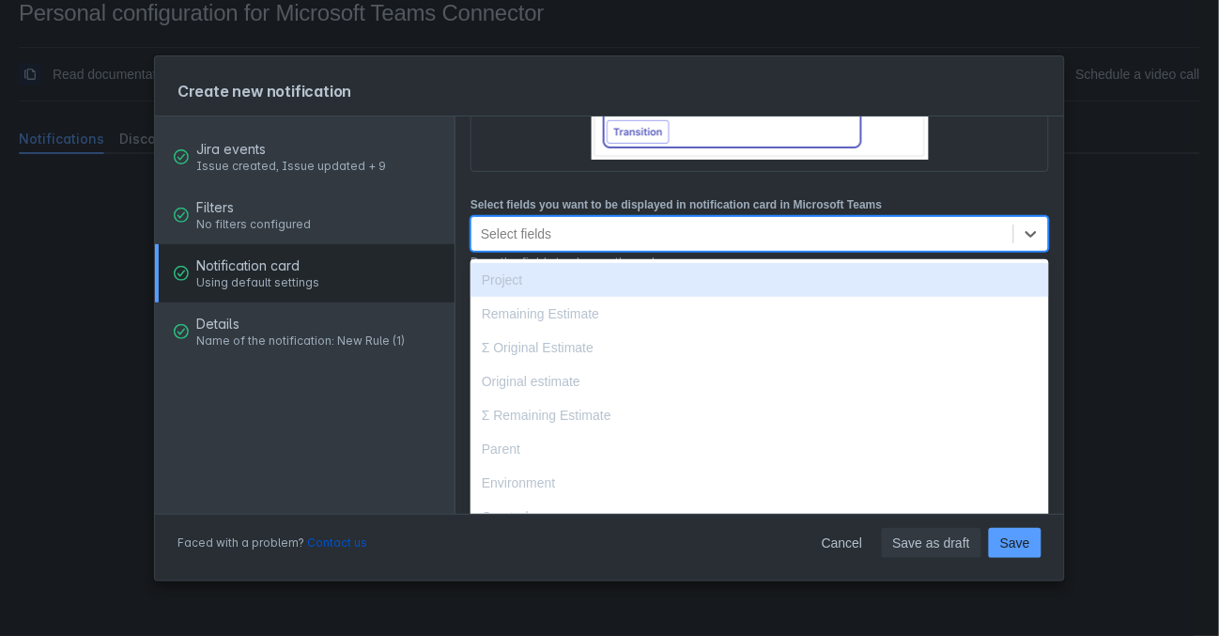
click at [530, 274] on div "Project" at bounding box center [759, 280] width 578 height 34
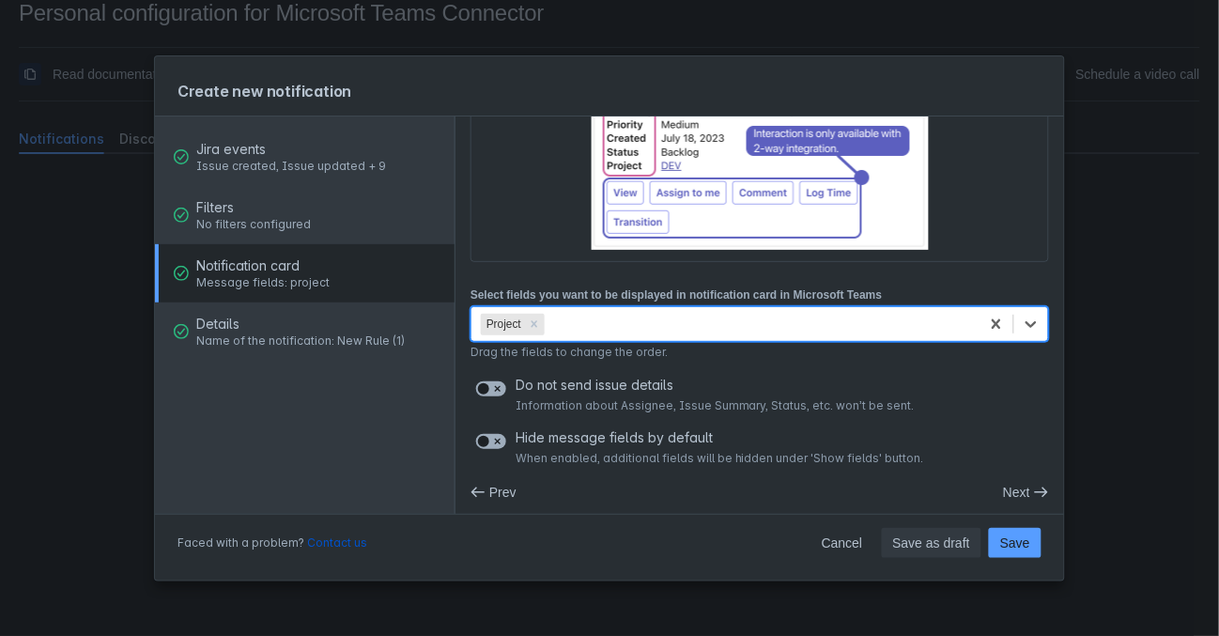
click at [653, 316] on div "Project" at bounding box center [725, 324] width 508 height 30
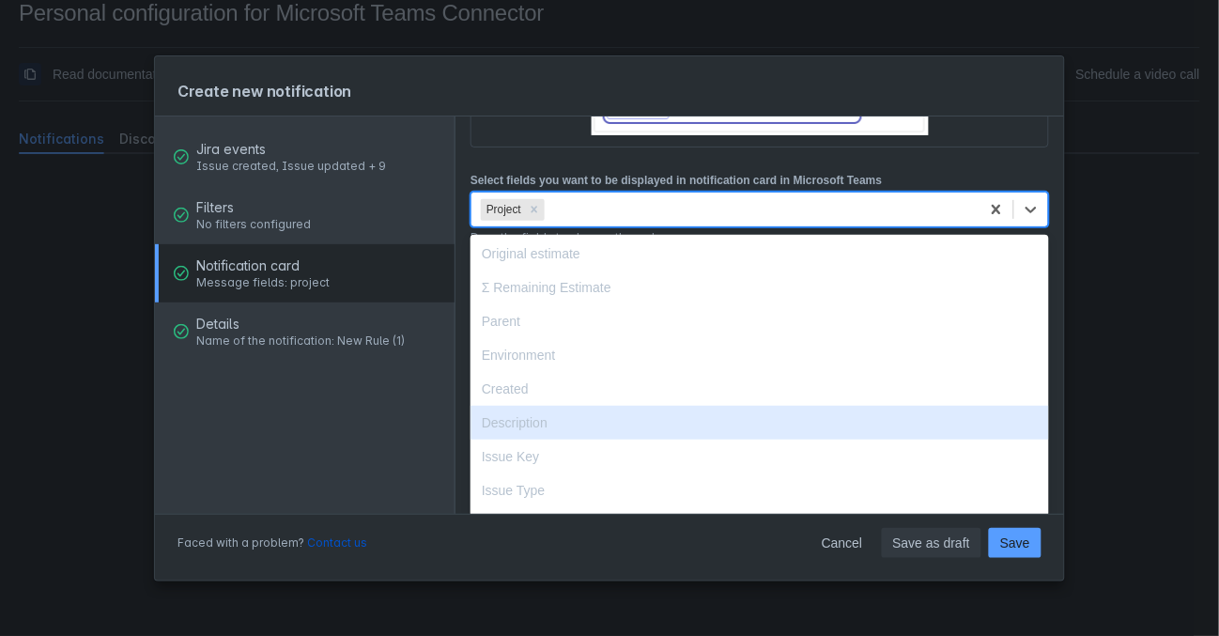
scroll to position [89, 0]
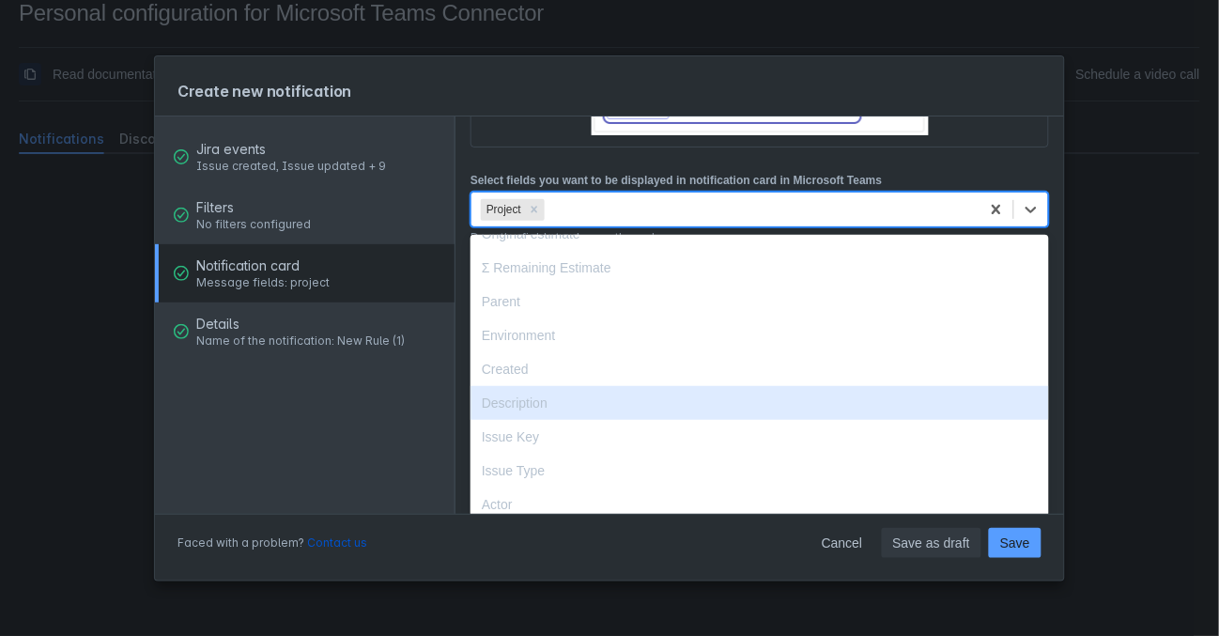
click at [551, 389] on div "Description" at bounding box center [759, 403] width 578 height 34
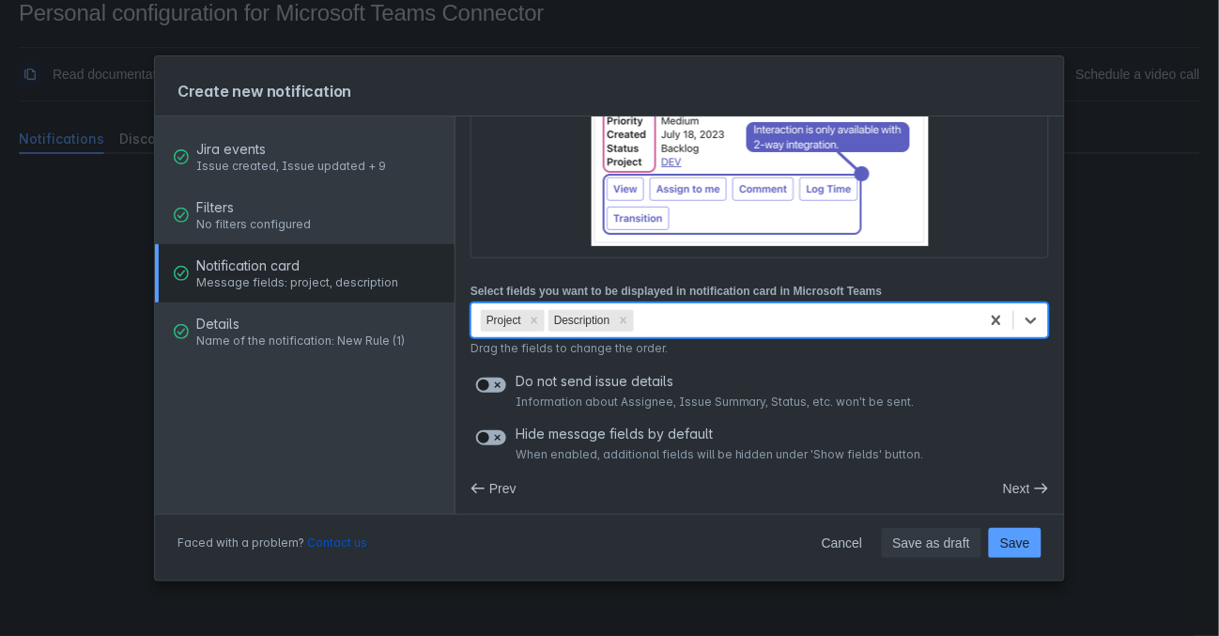
scroll to position [222, 0]
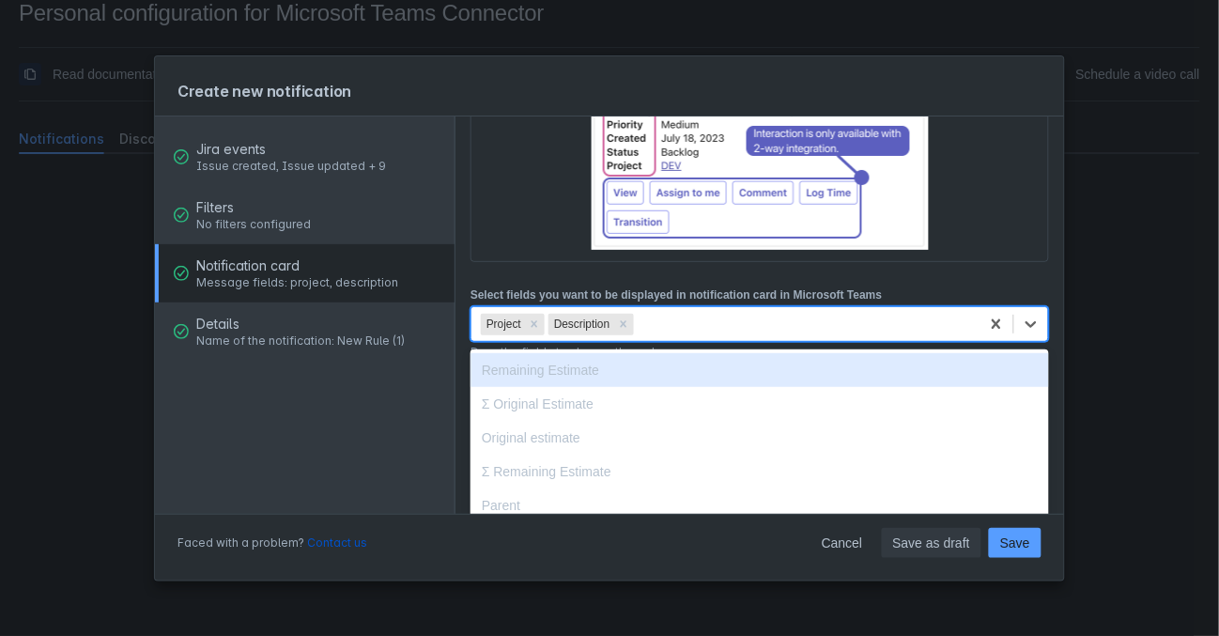
click at [684, 320] on div "Project Description" at bounding box center [725, 324] width 508 height 30
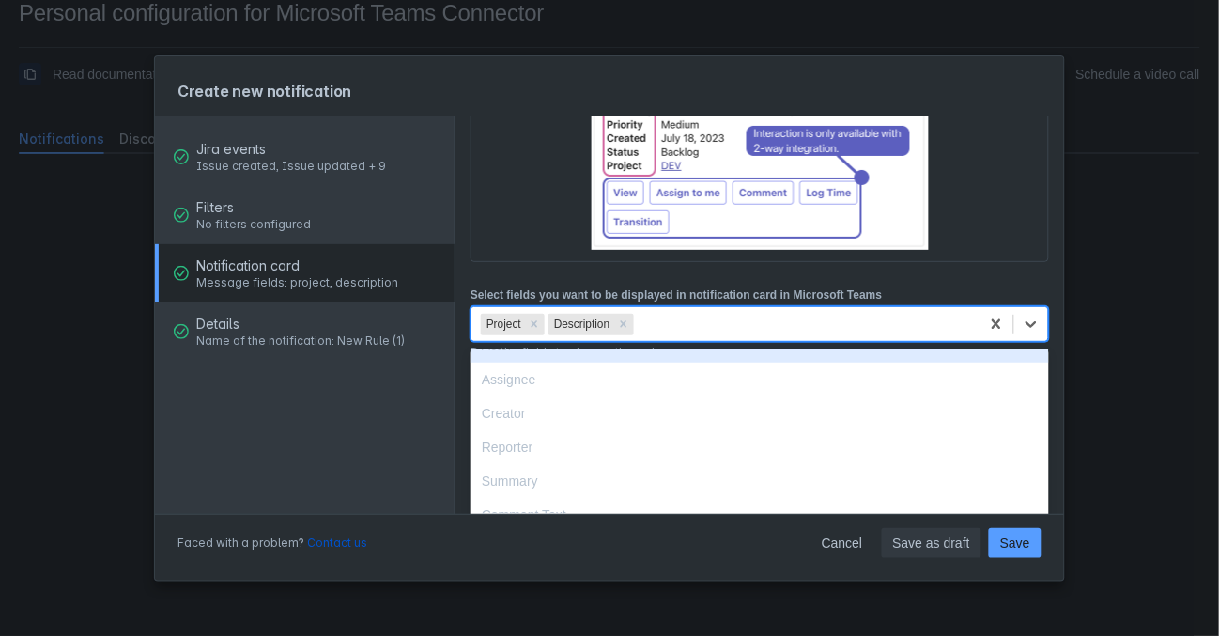
scroll to position [331, 0]
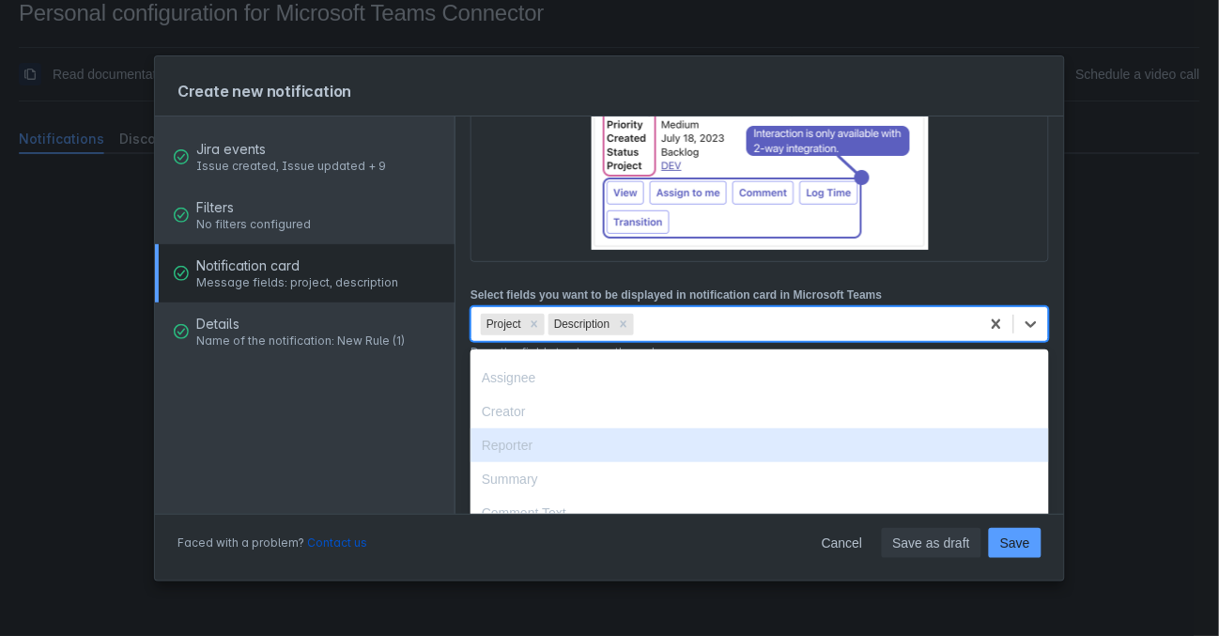
click at [570, 428] on div "Reporter" at bounding box center [759, 445] width 578 height 34
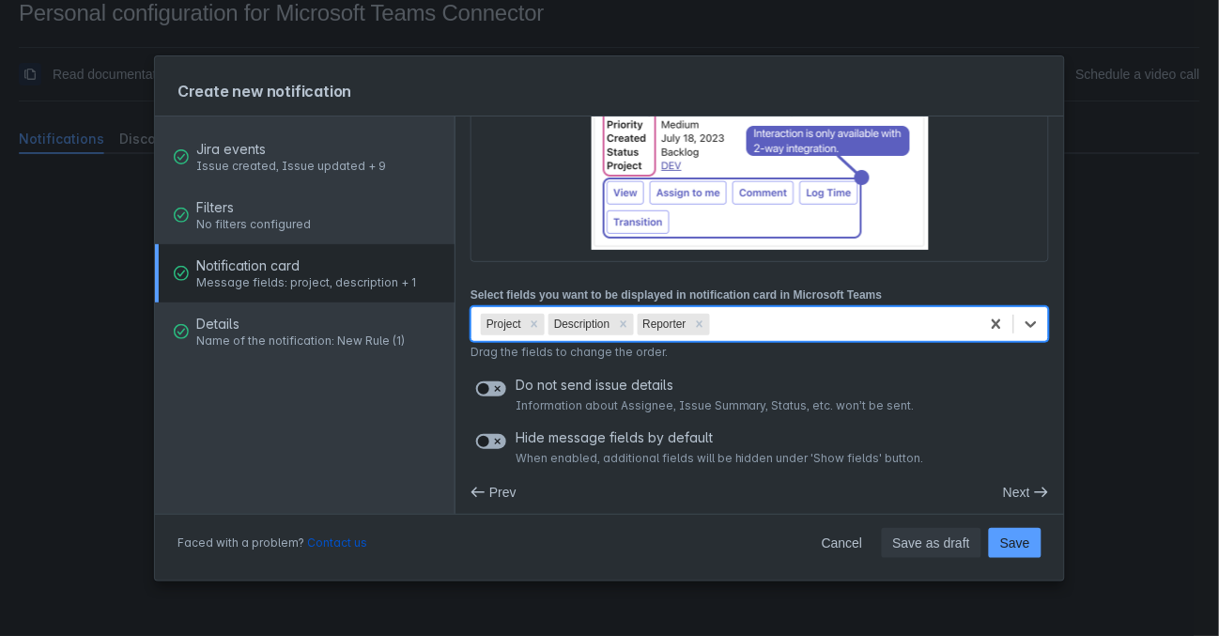
click at [771, 324] on div "Project Description Reporter" at bounding box center [725, 324] width 508 height 30
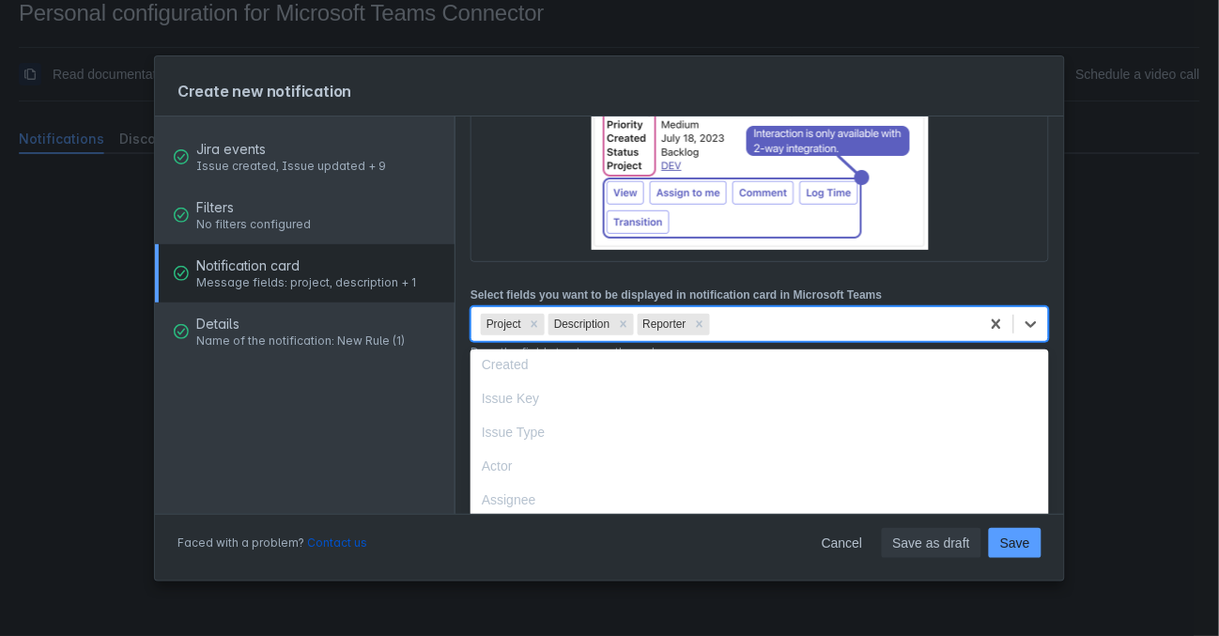
scroll to position [114, 0]
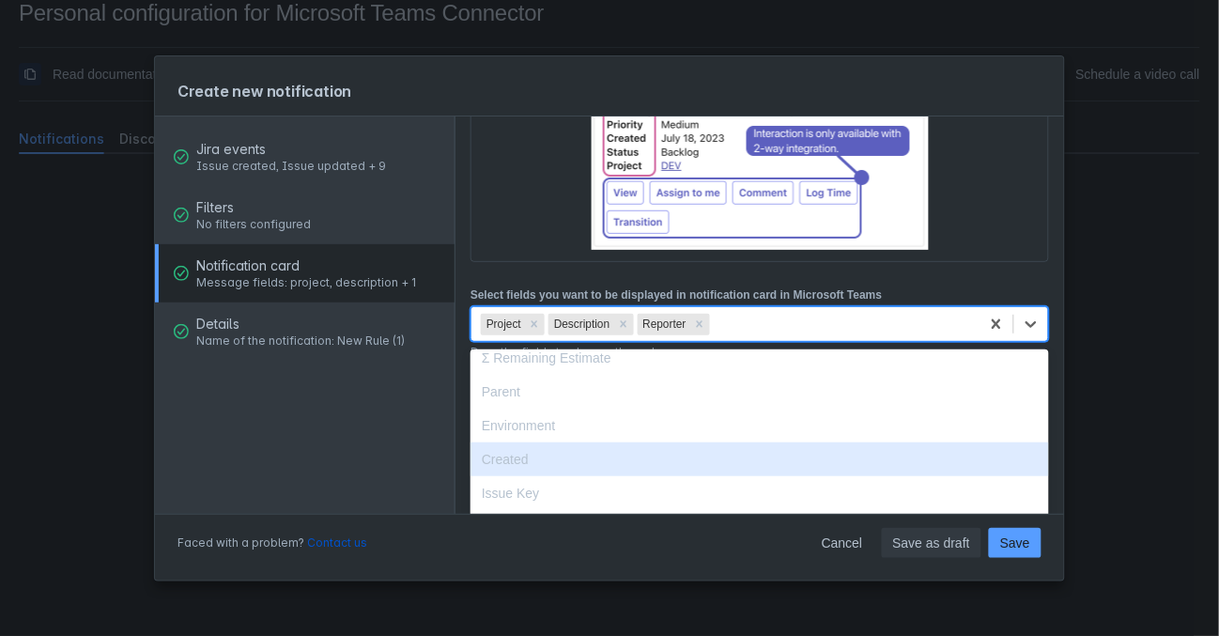
click at [618, 442] on div "Created" at bounding box center [759, 459] width 578 height 34
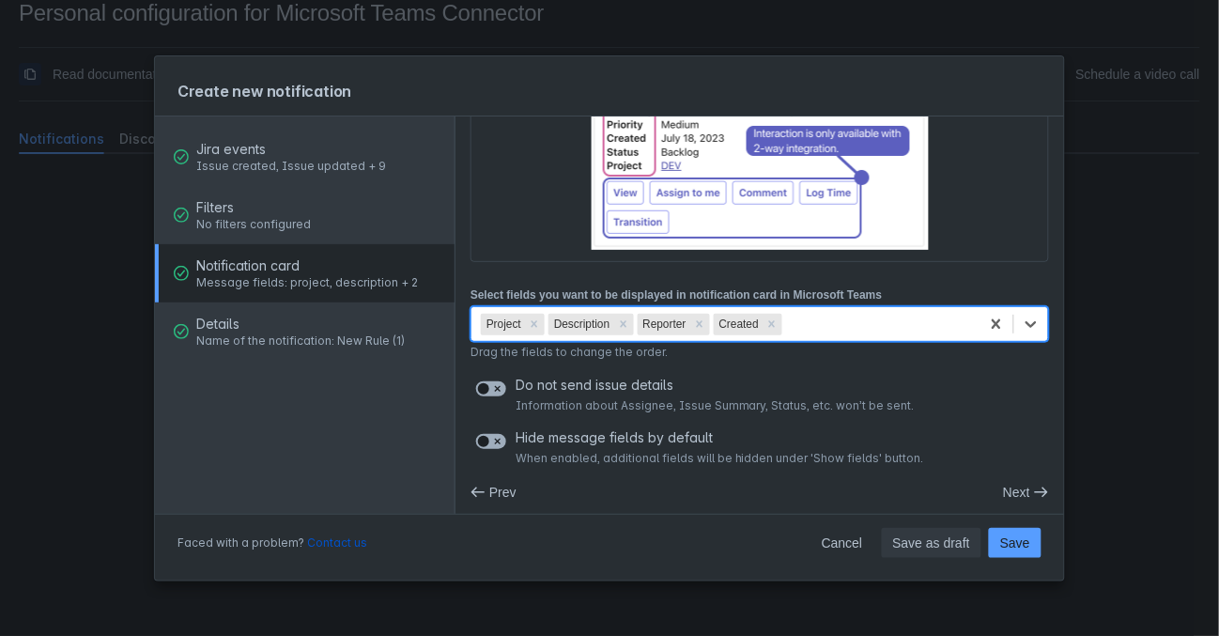
click at [844, 328] on div "Project Description Reporter Created" at bounding box center [725, 324] width 508 height 30
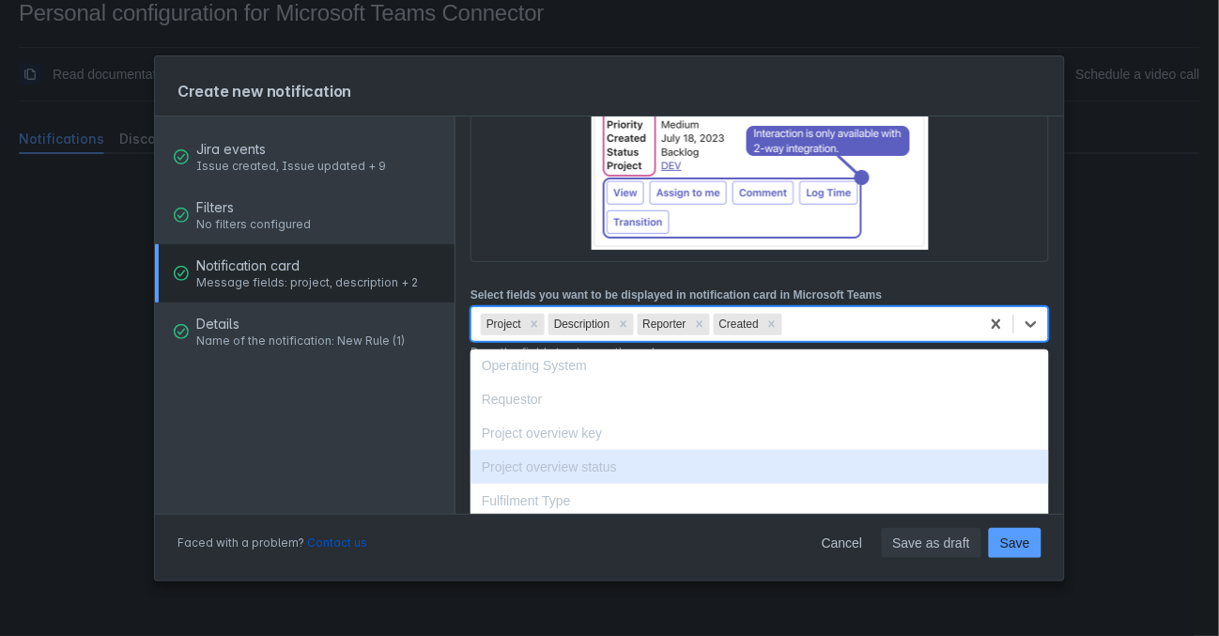
scroll to position [1357, 0]
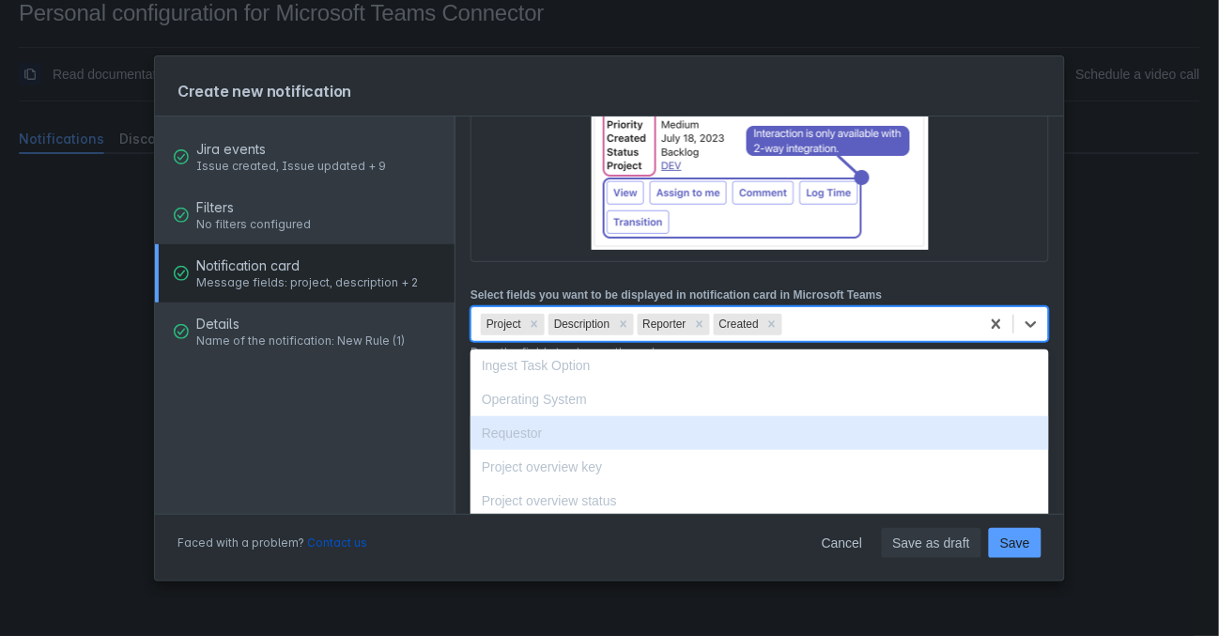
click at [609, 416] on div "Requestor" at bounding box center [759, 433] width 578 height 34
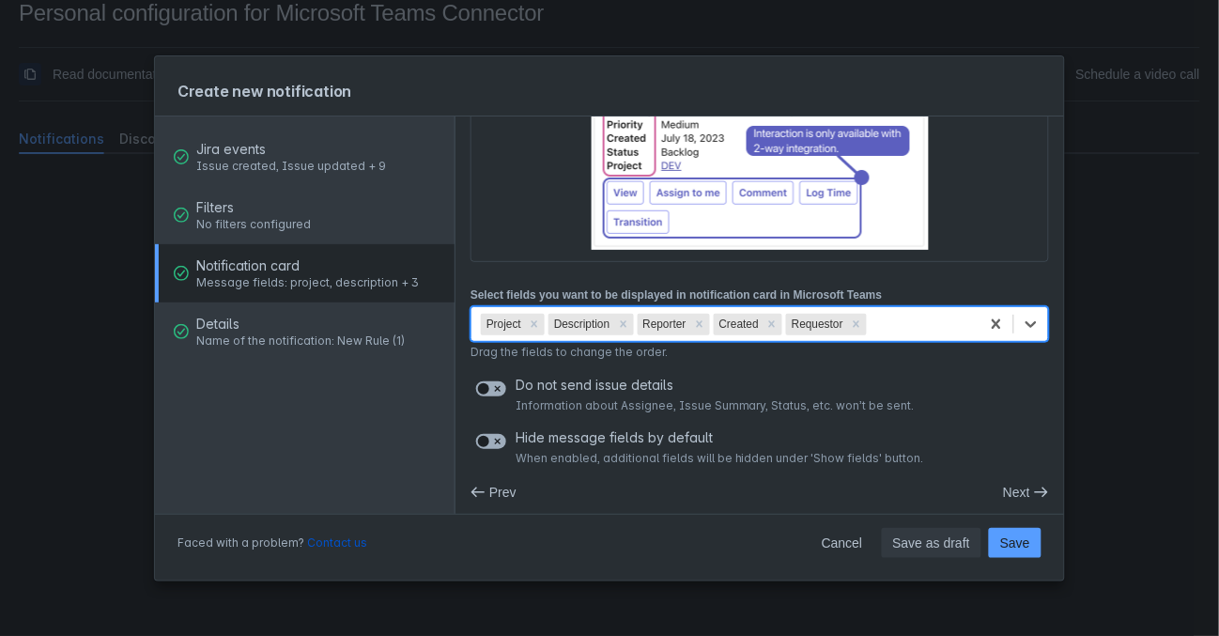
click at [626, 532] on div "Faced with a problem? Contact us Cancel Save as draft Save" at bounding box center [609, 547] width 909 height 68
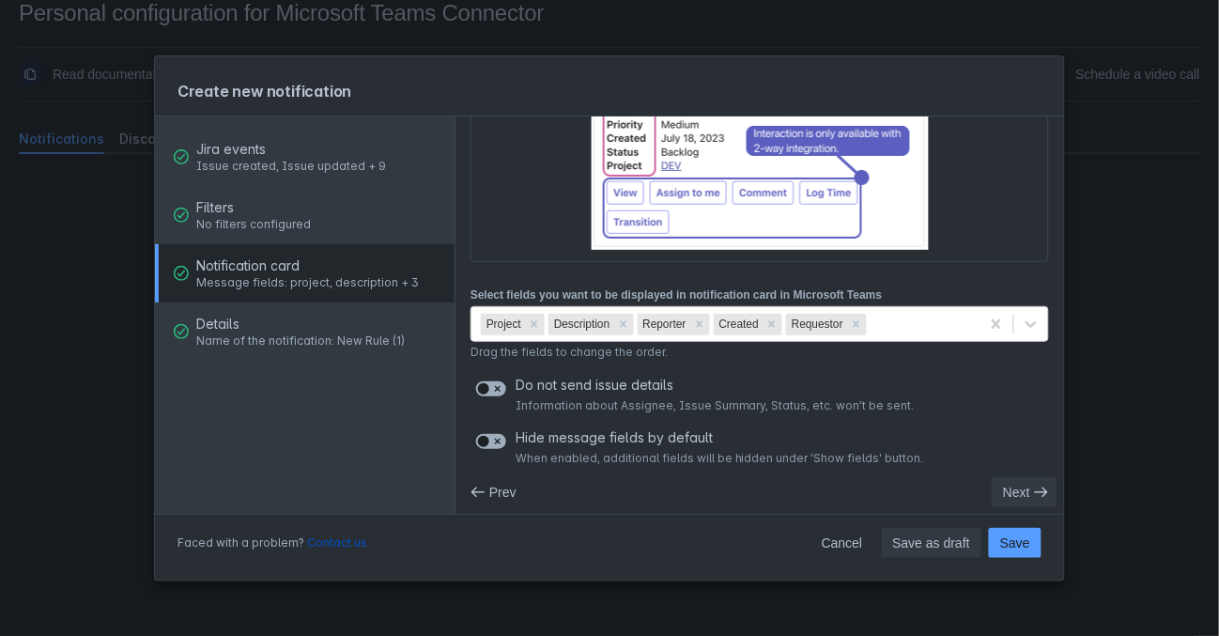
click at [1025, 487] on span "Next" at bounding box center [1016, 492] width 27 height 30
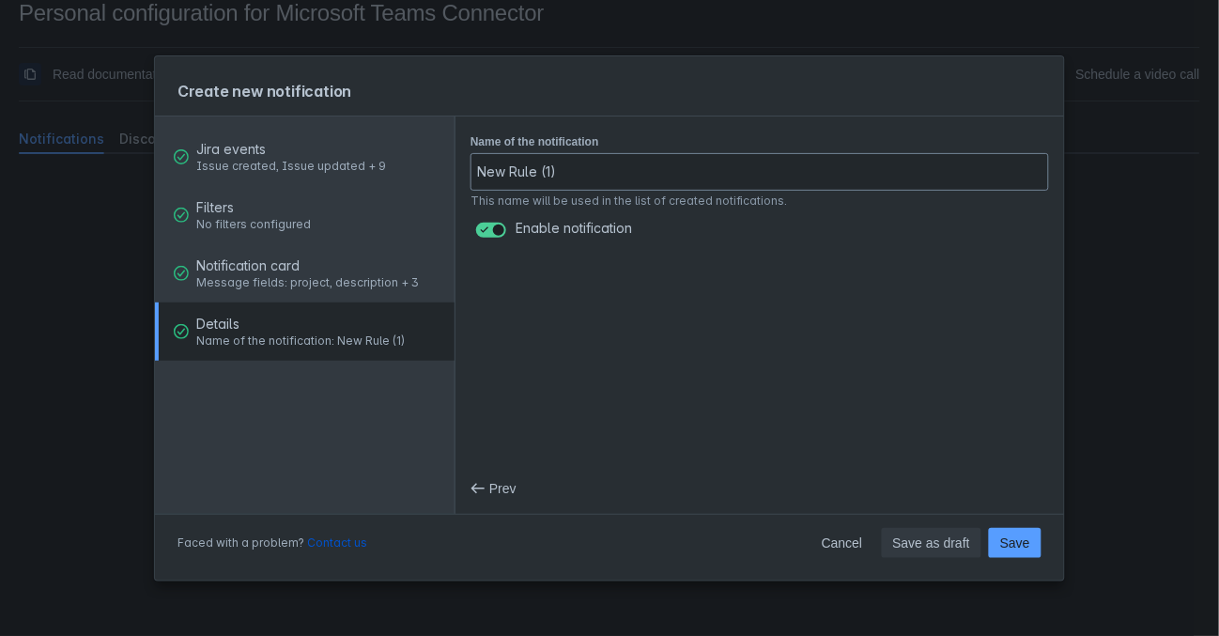
scroll to position [0, 0]
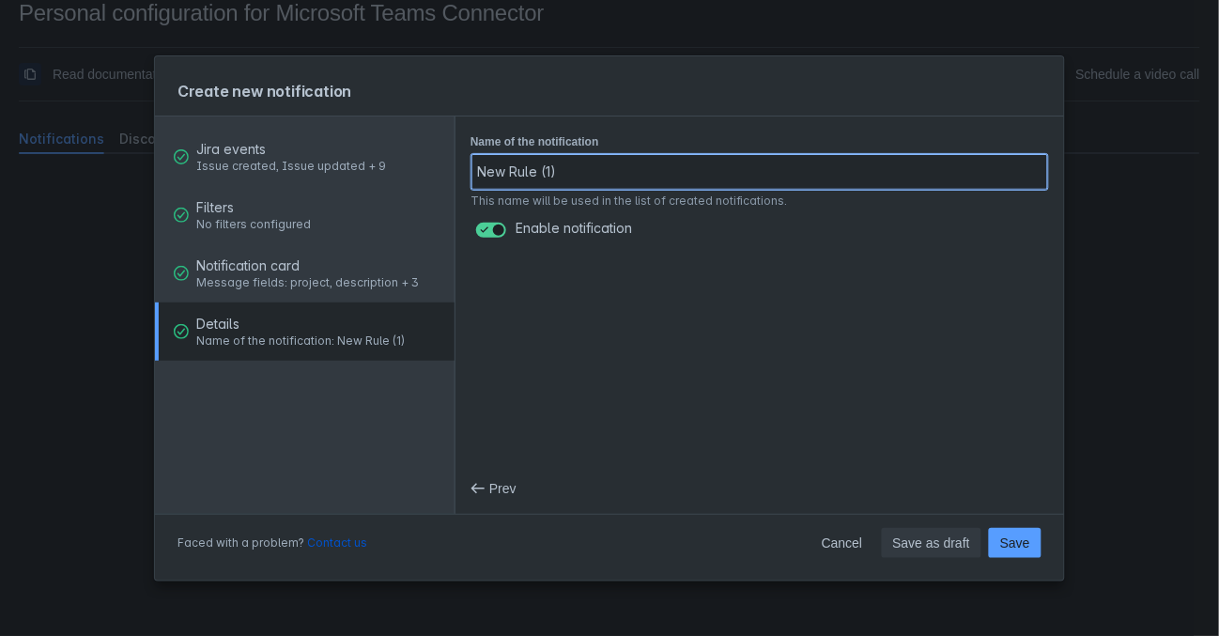
click at [598, 168] on input "New Rule (1)" at bounding box center [759, 172] width 577 height 34
type input "Test Rule 1"
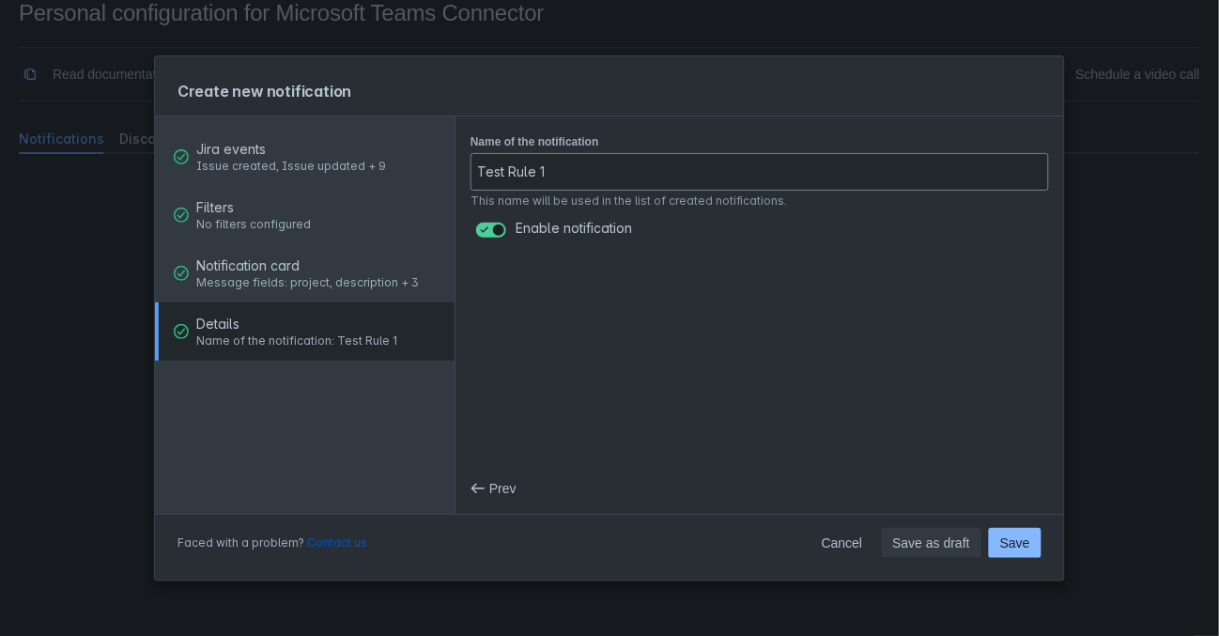
click at [1023, 547] on span "Save" at bounding box center [1015, 543] width 30 height 30
